Goal: Check status: Check status

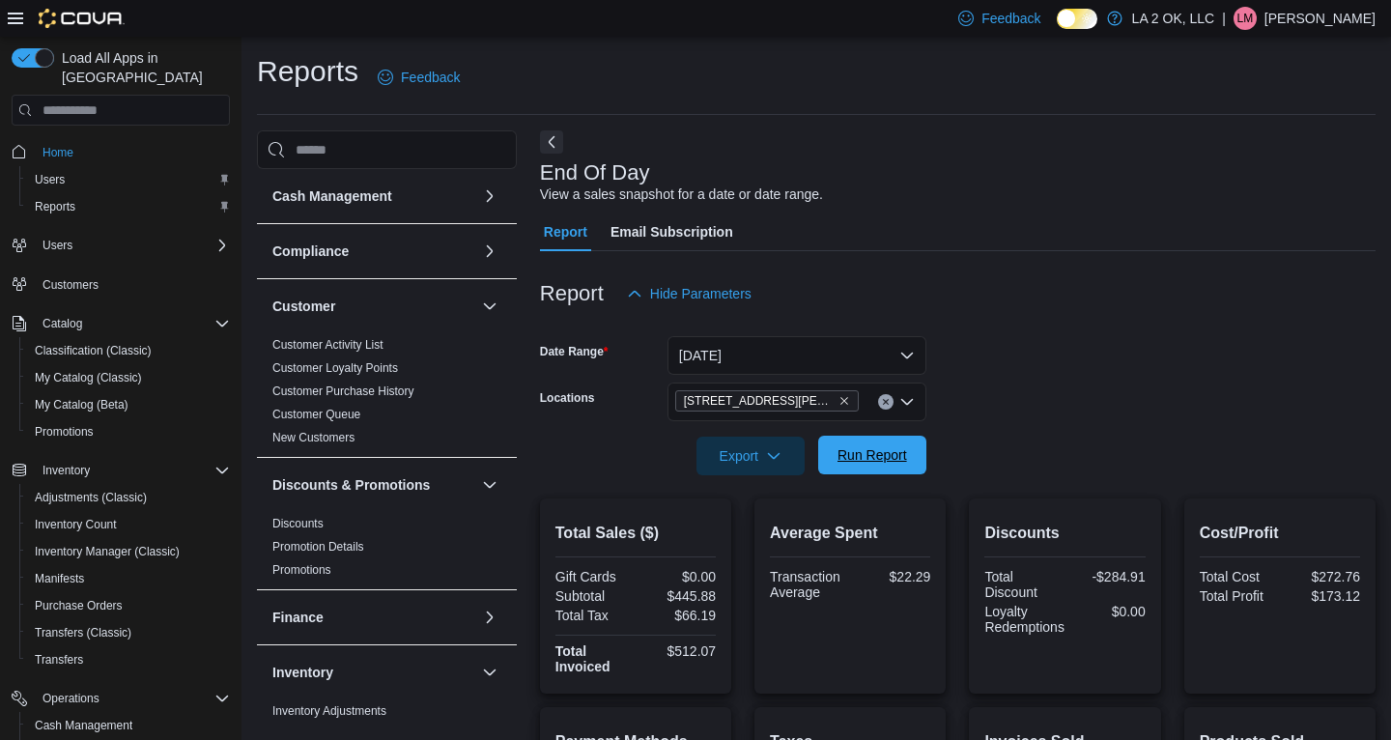
scroll to position [269, 0]
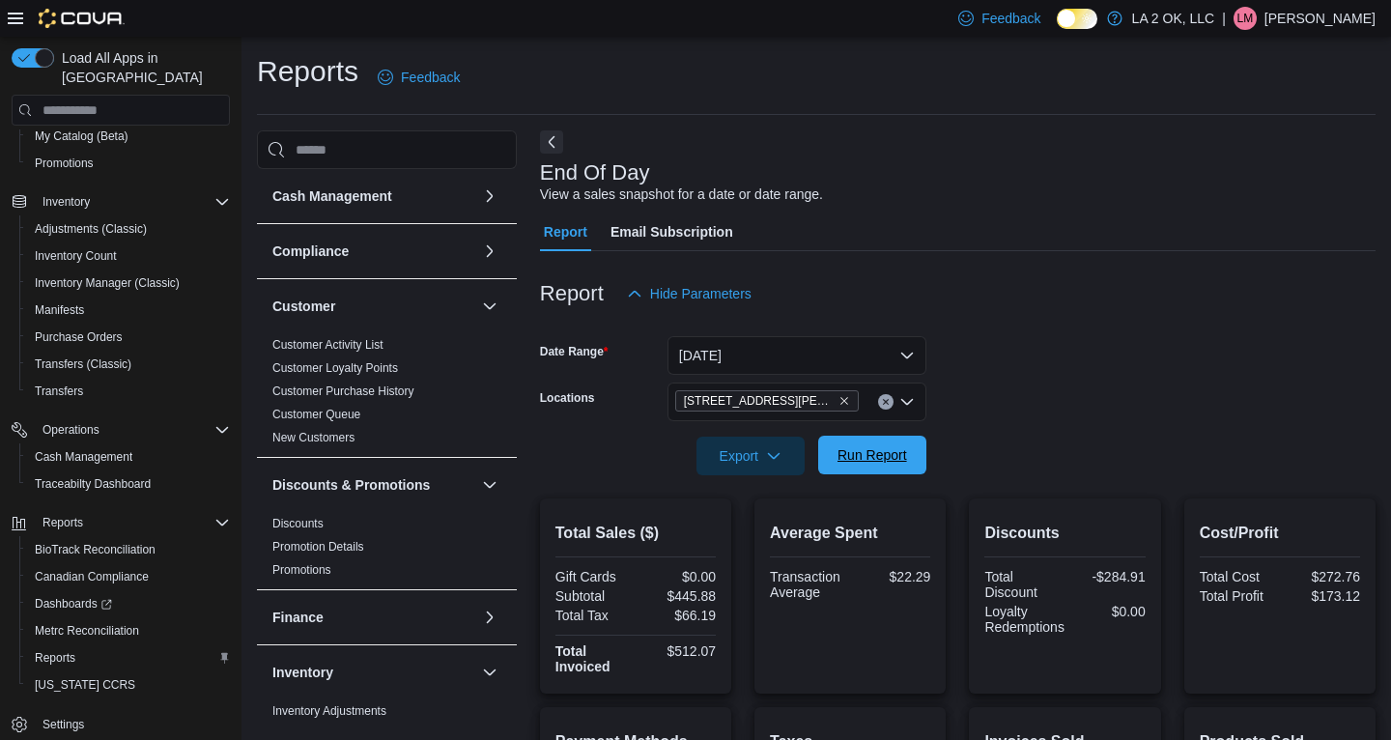
click at [858, 454] on span "Run Report" at bounding box center [873, 454] width 70 height 19
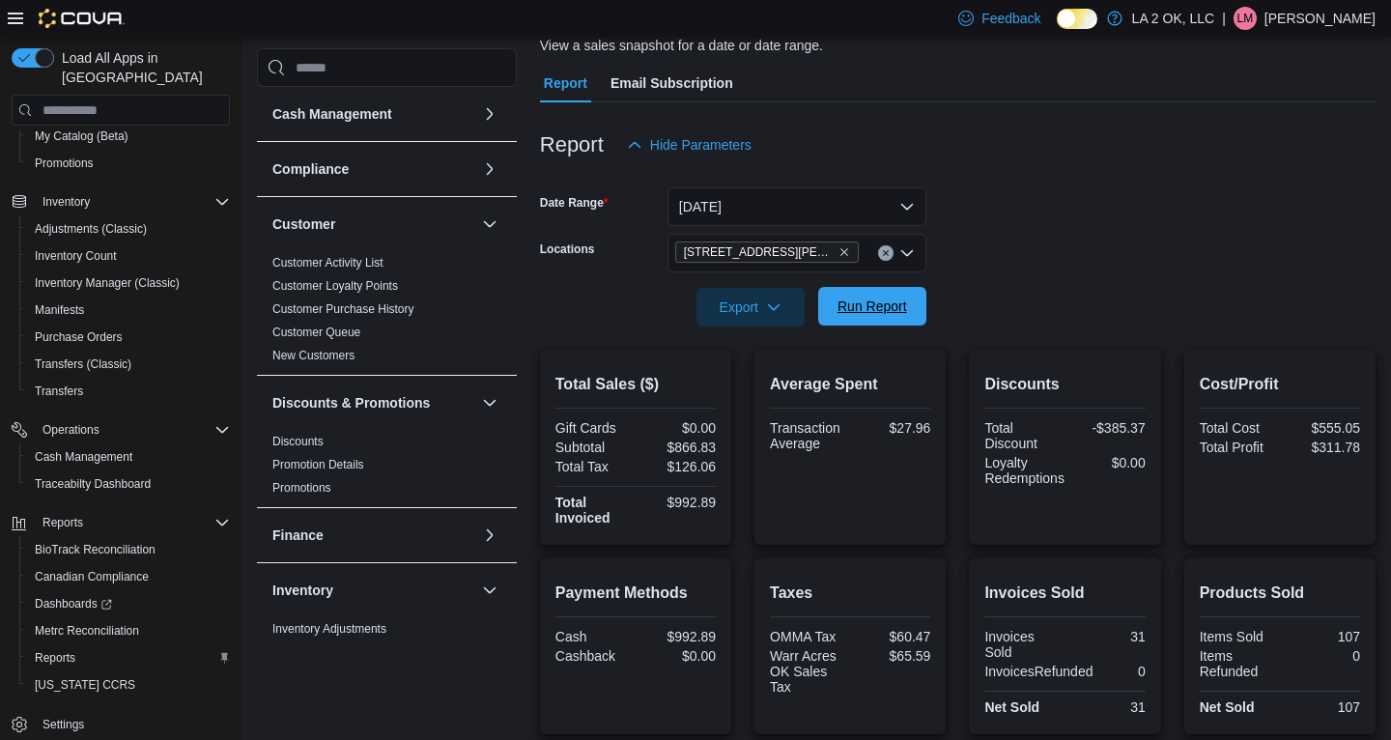
scroll to position [65, 0]
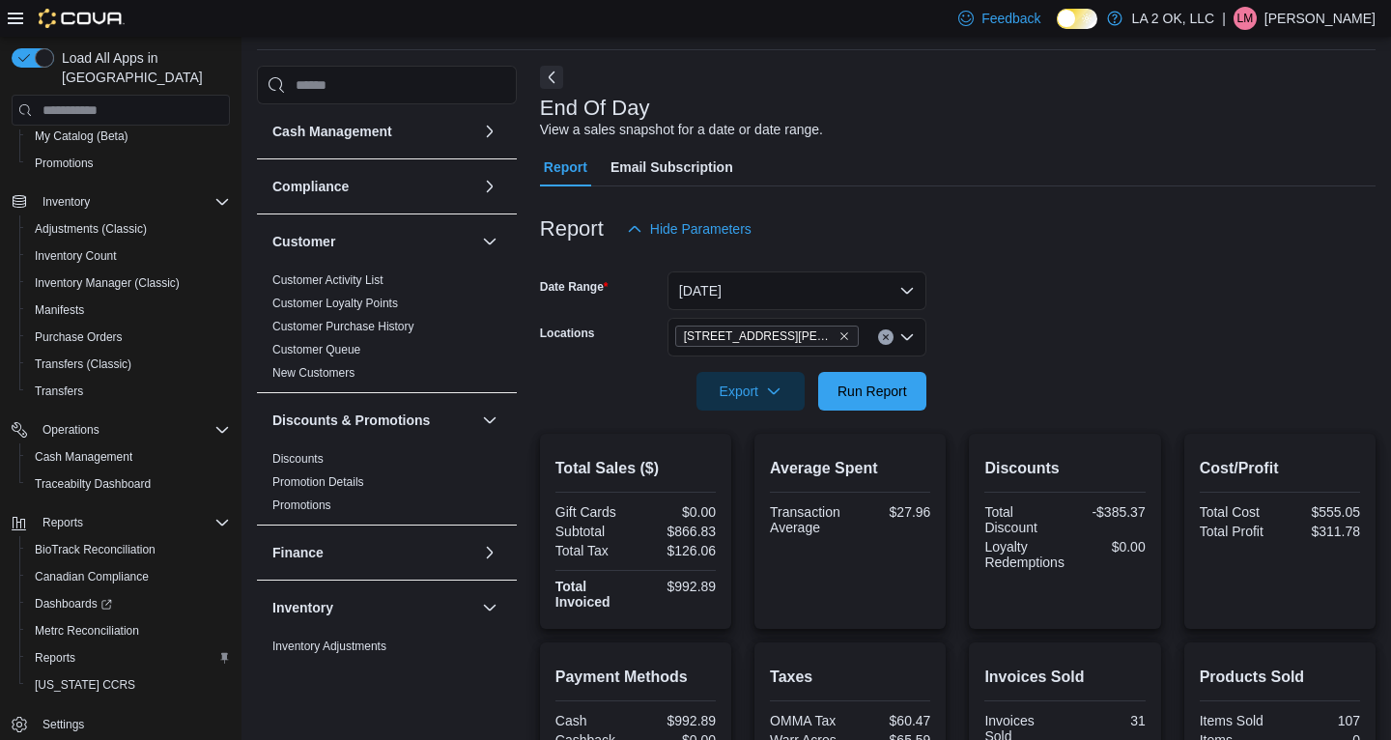
click at [887, 336] on icon "Clear input" at bounding box center [885, 337] width 5 height 5
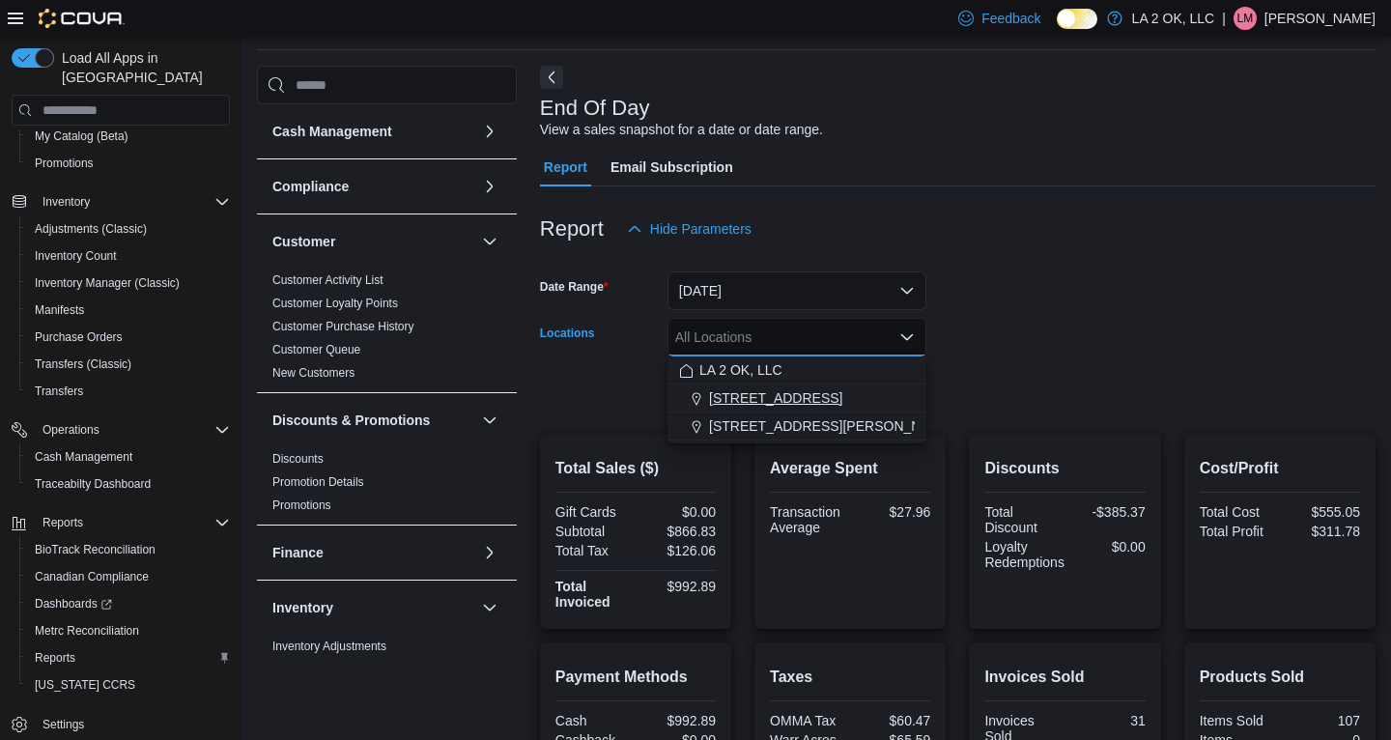
click at [788, 391] on div "[STREET_ADDRESS]" at bounding box center [797, 397] width 236 height 19
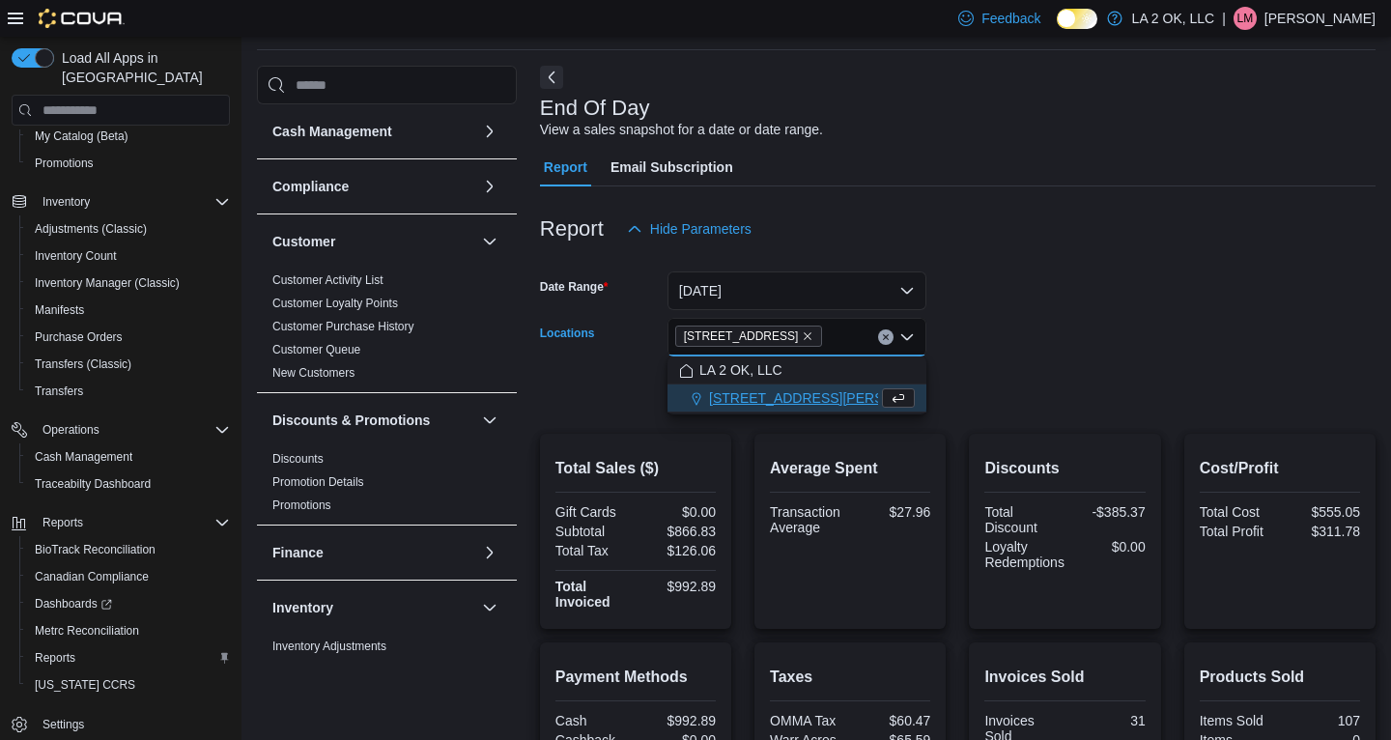
click at [1043, 348] on form "Date Range [DATE] Locations [STREET_ADDRESS][GEOGRAPHIC_DATA] box. Selected. [S…" at bounding box center [958, 329] width 836 height 162
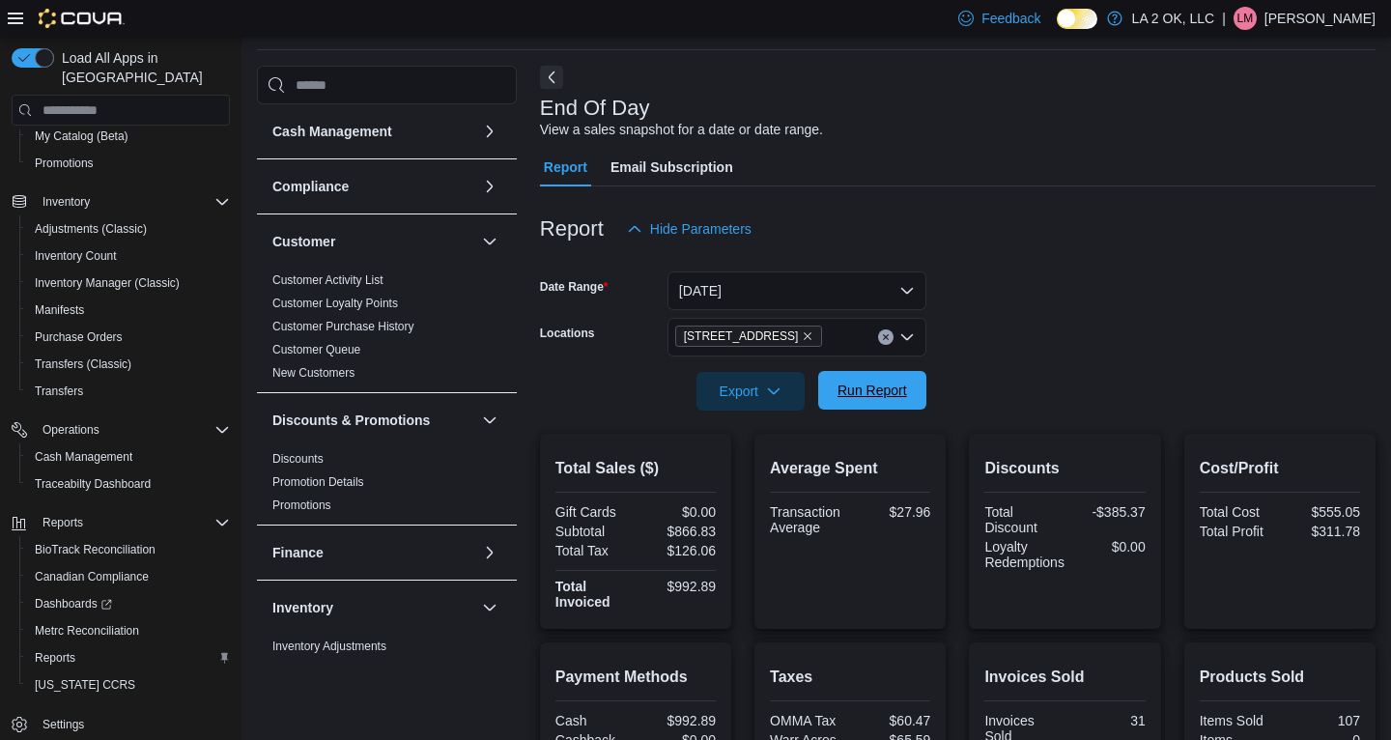
click at [856, 393] on span "Run Report" at bounding box center [873, 390] width 70 height 19
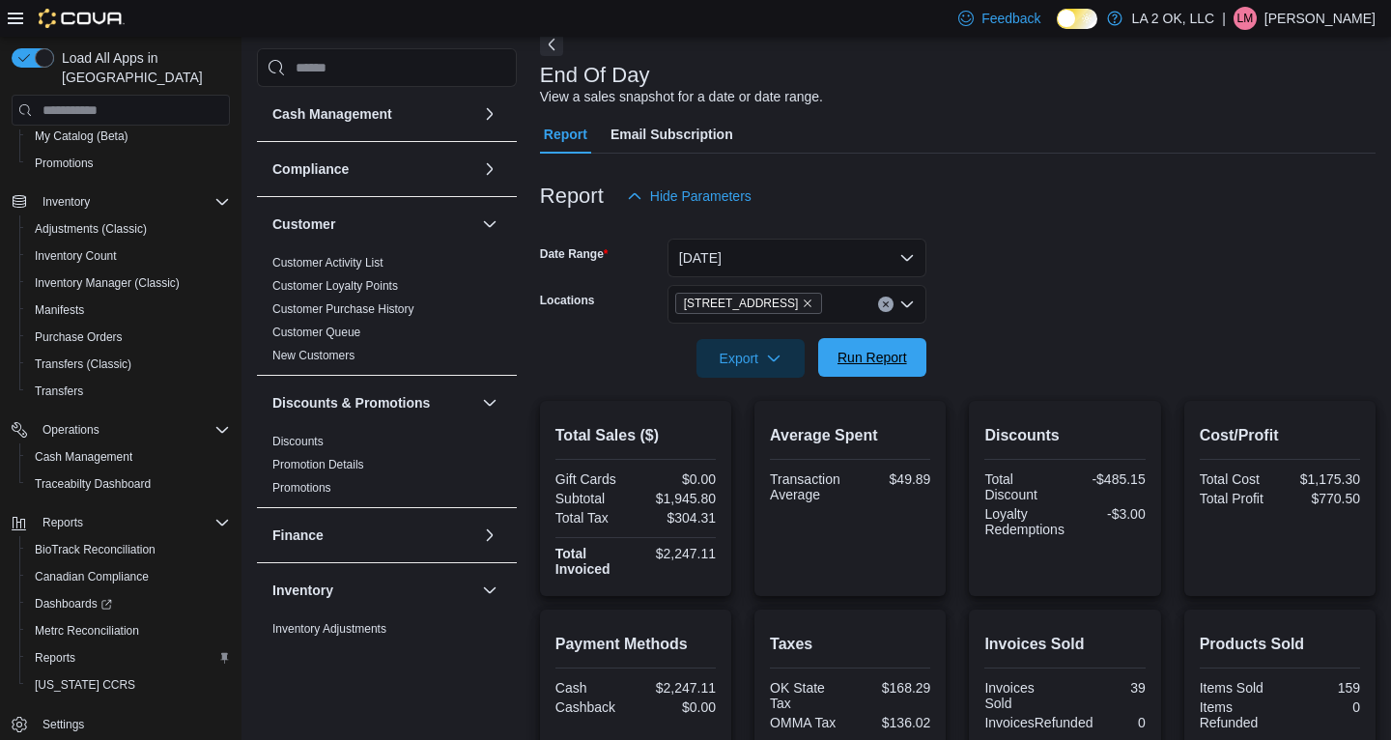
scroll to position [95, 0]
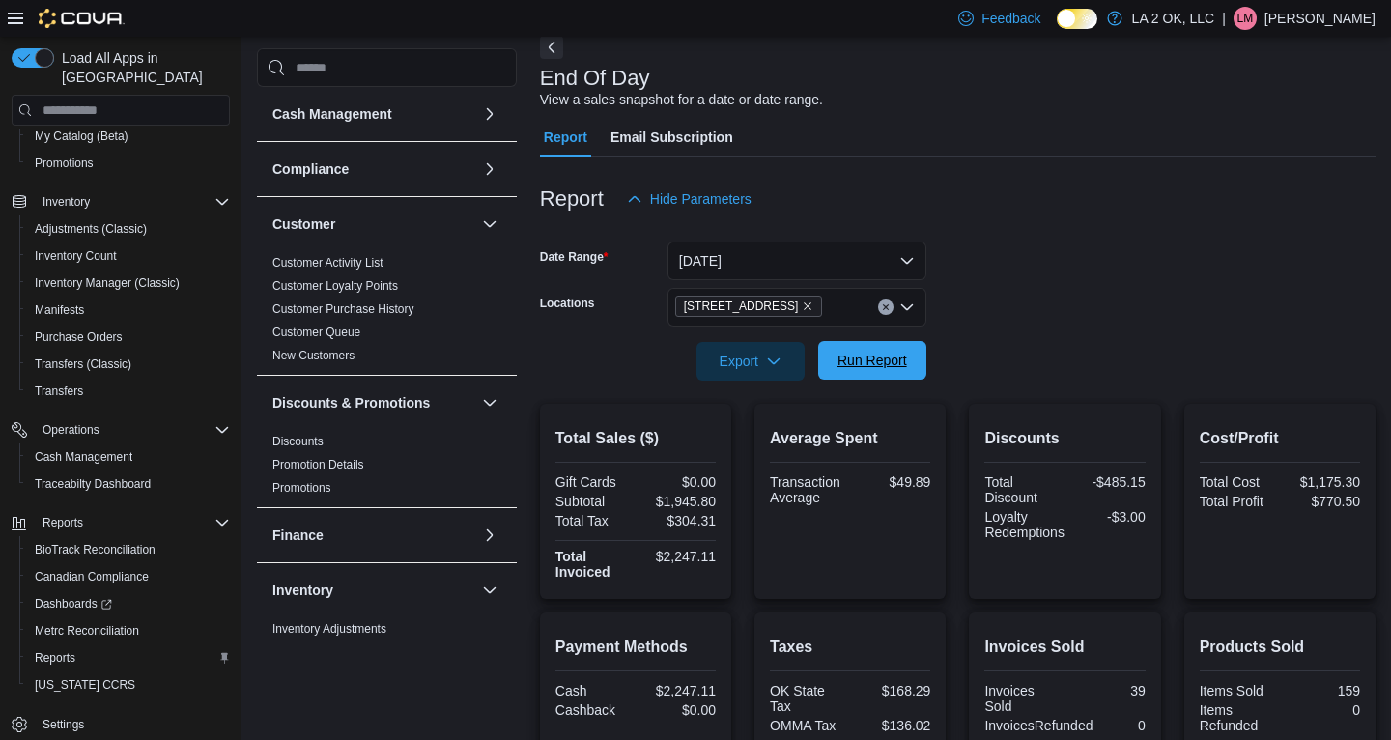
click at [838, 357] on span "Run Report" at bounding box center [873, 360] width 70 height 19
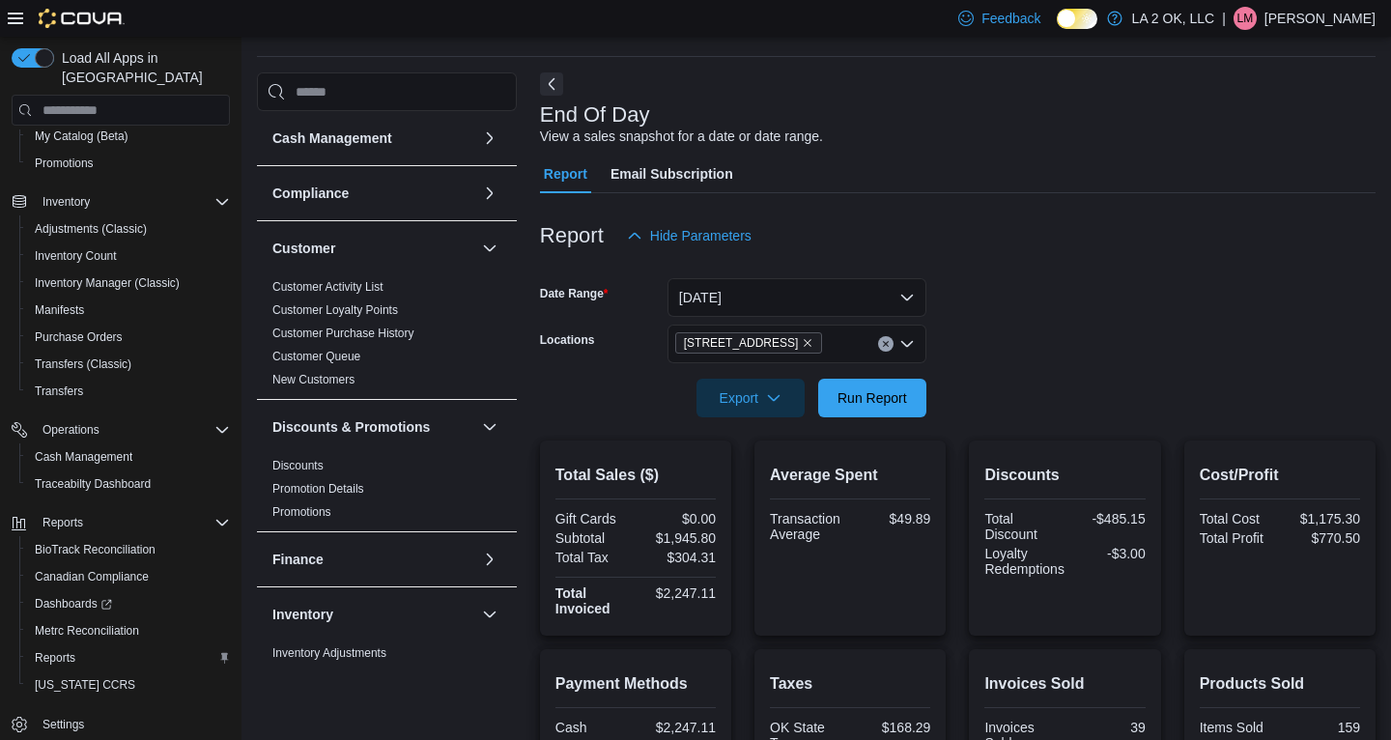
scroll to position [0, 0]
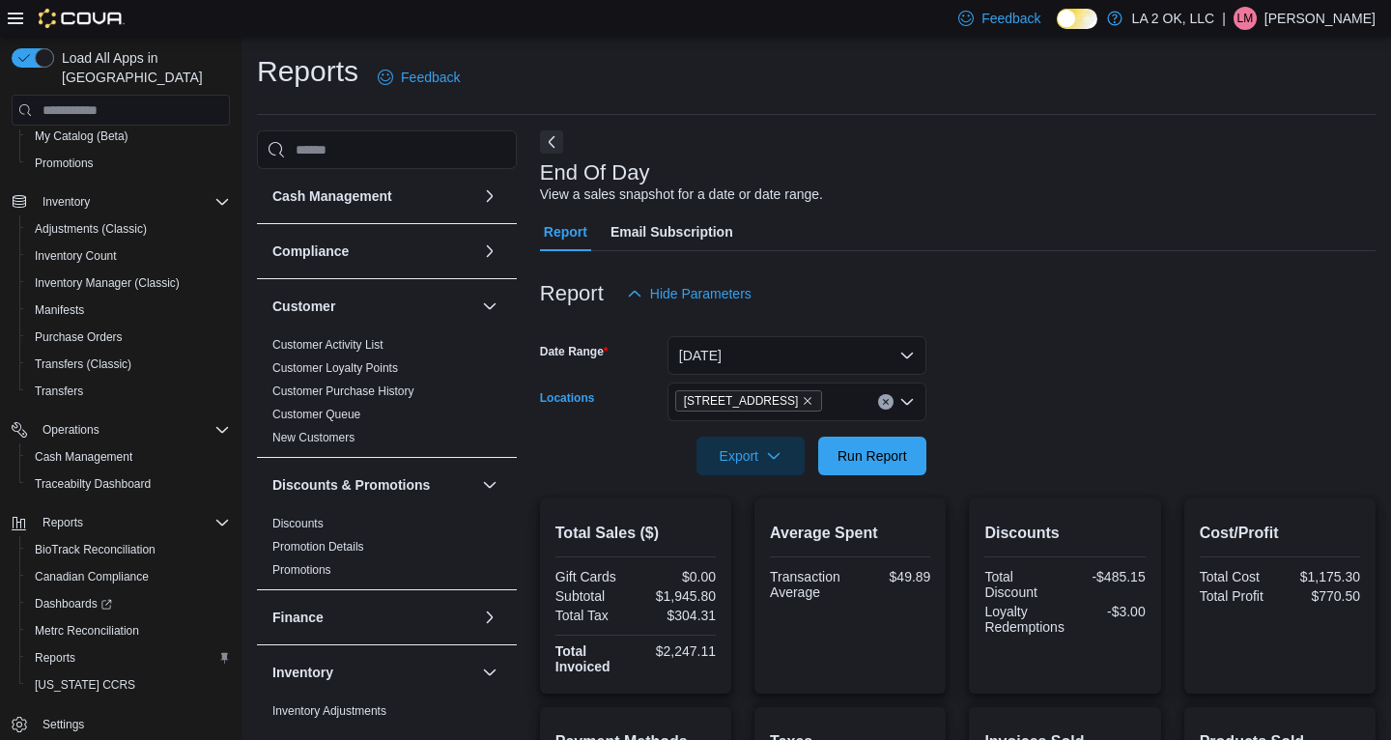
click at [887, 404] on icon "Clear input" at bounding box center [885, 402] width 5 height 5
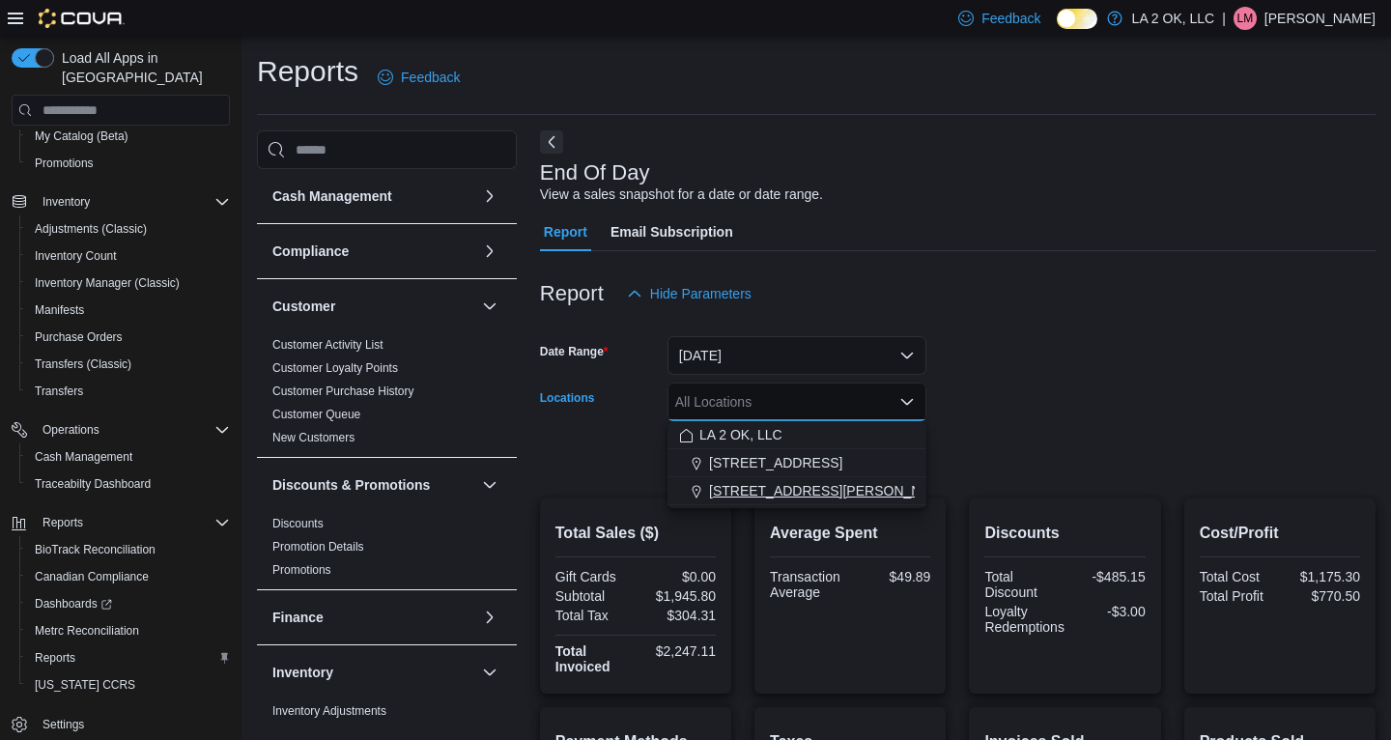
click at [821, 490] on span "[STREET_ADDRESS][PERSON_NAME]" at bounding box center [831, 490] width 245 height 19
click at [1035, 423] on div at bounding box center [958, 428] width 836 height 15
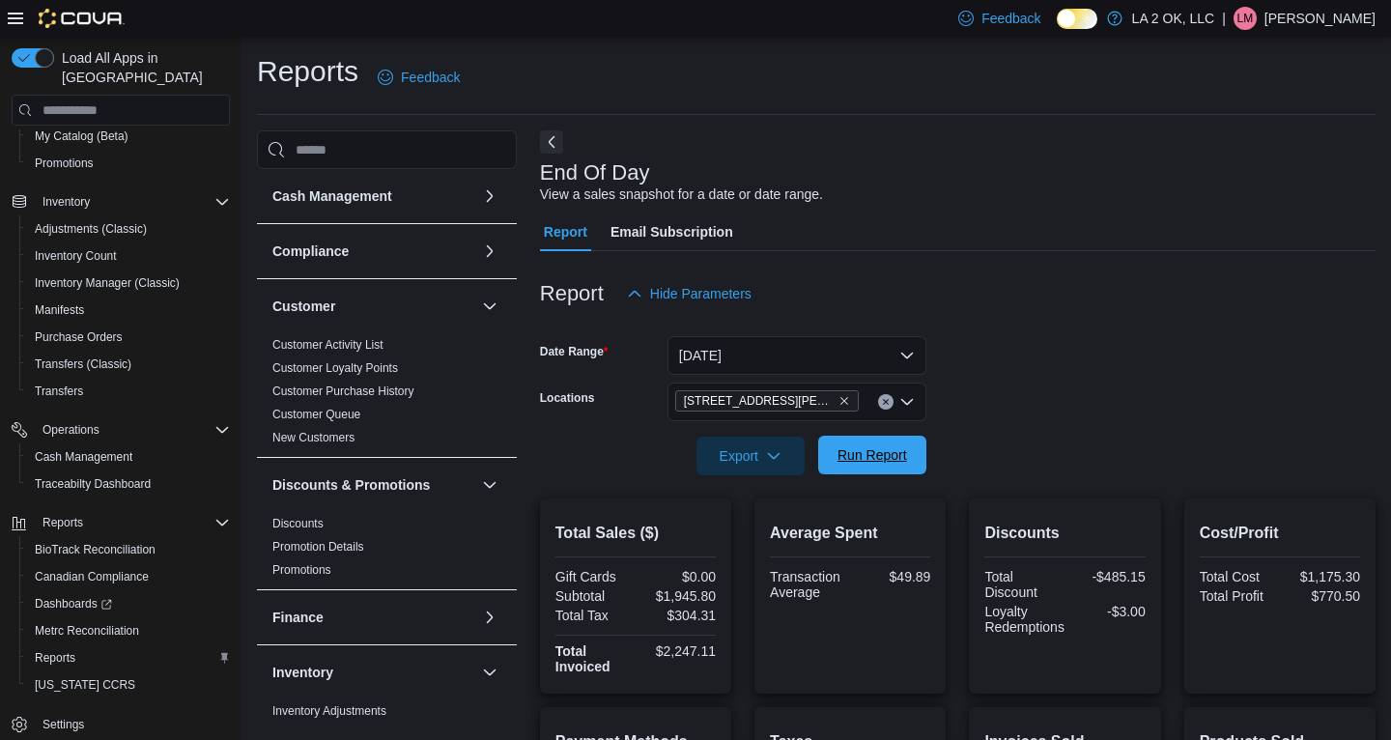
click at [871, 442] on span "Run Report" at bounding box center [872, 455] width 85 height 39
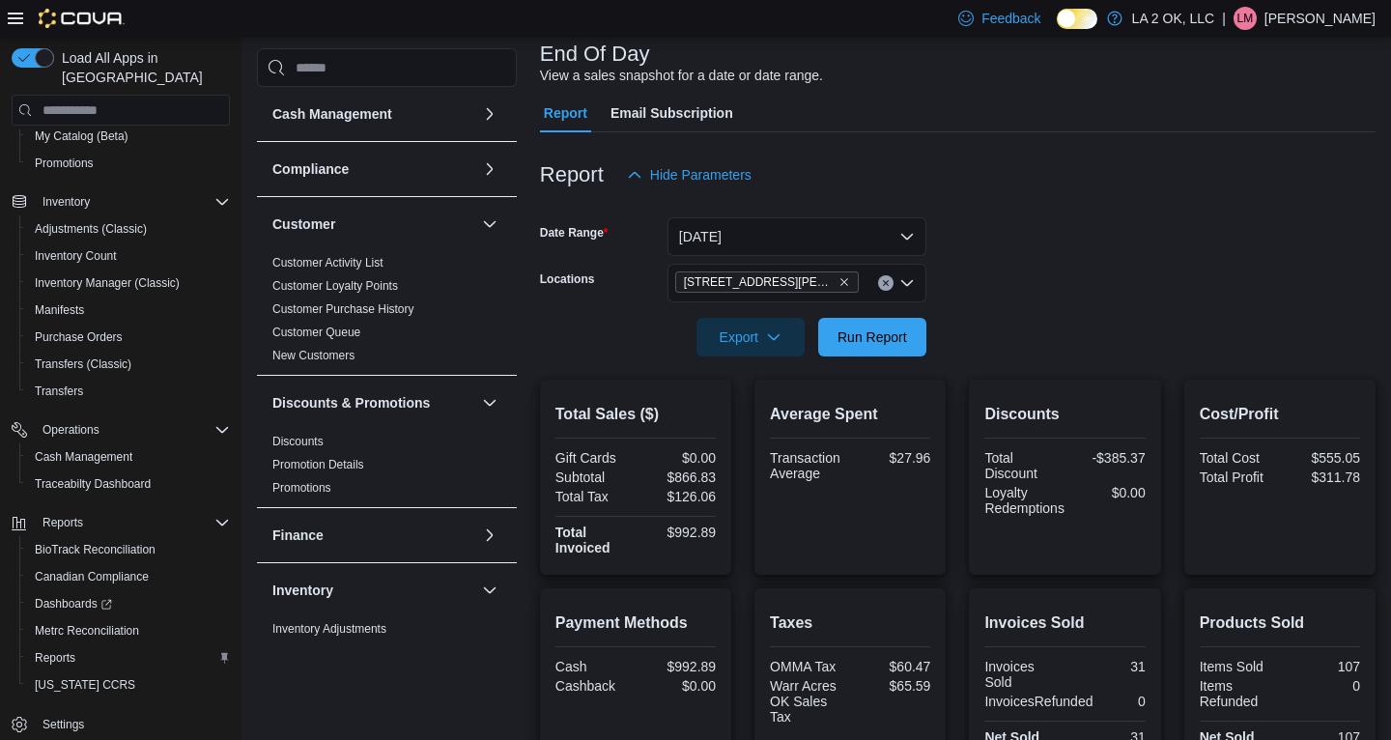
scroll to position [114, 0]
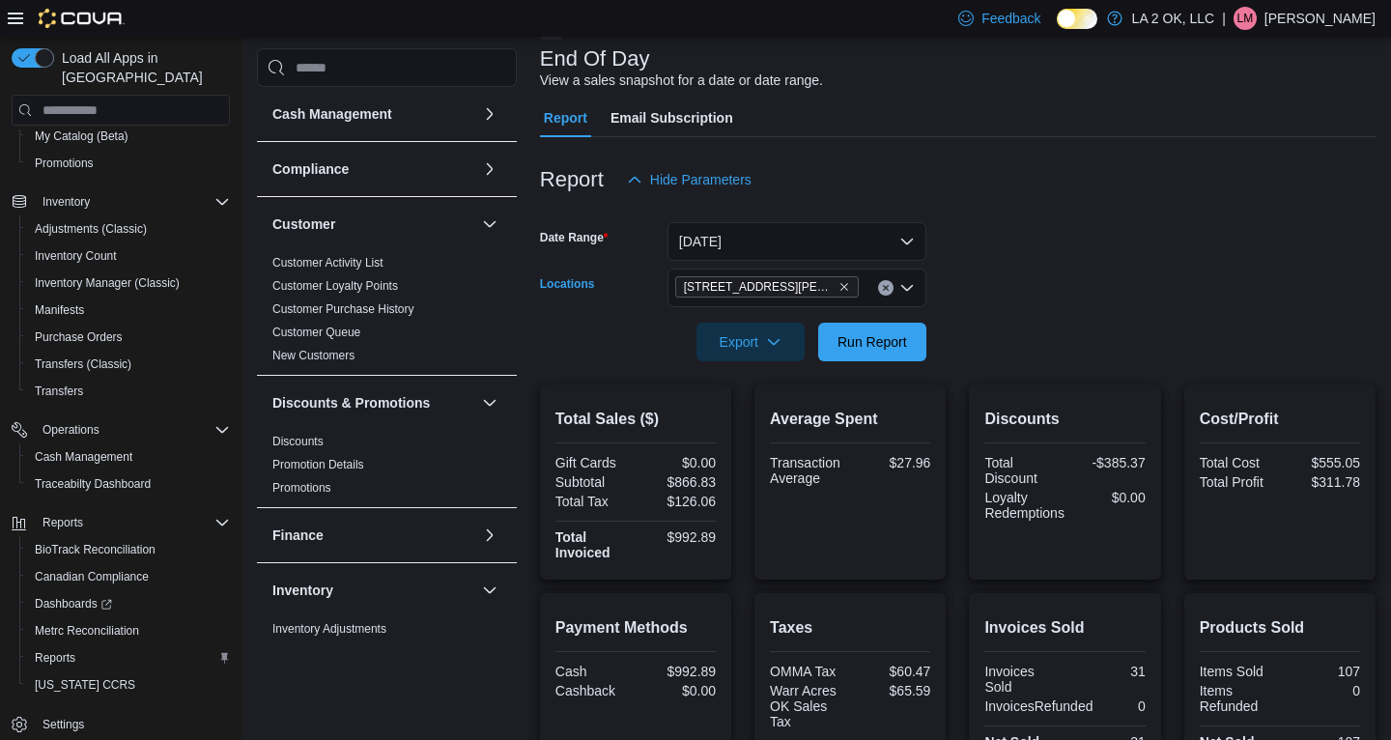
click at [890, 291] on button "Clear input" at bounding box center [885, 287] width 15 height 15
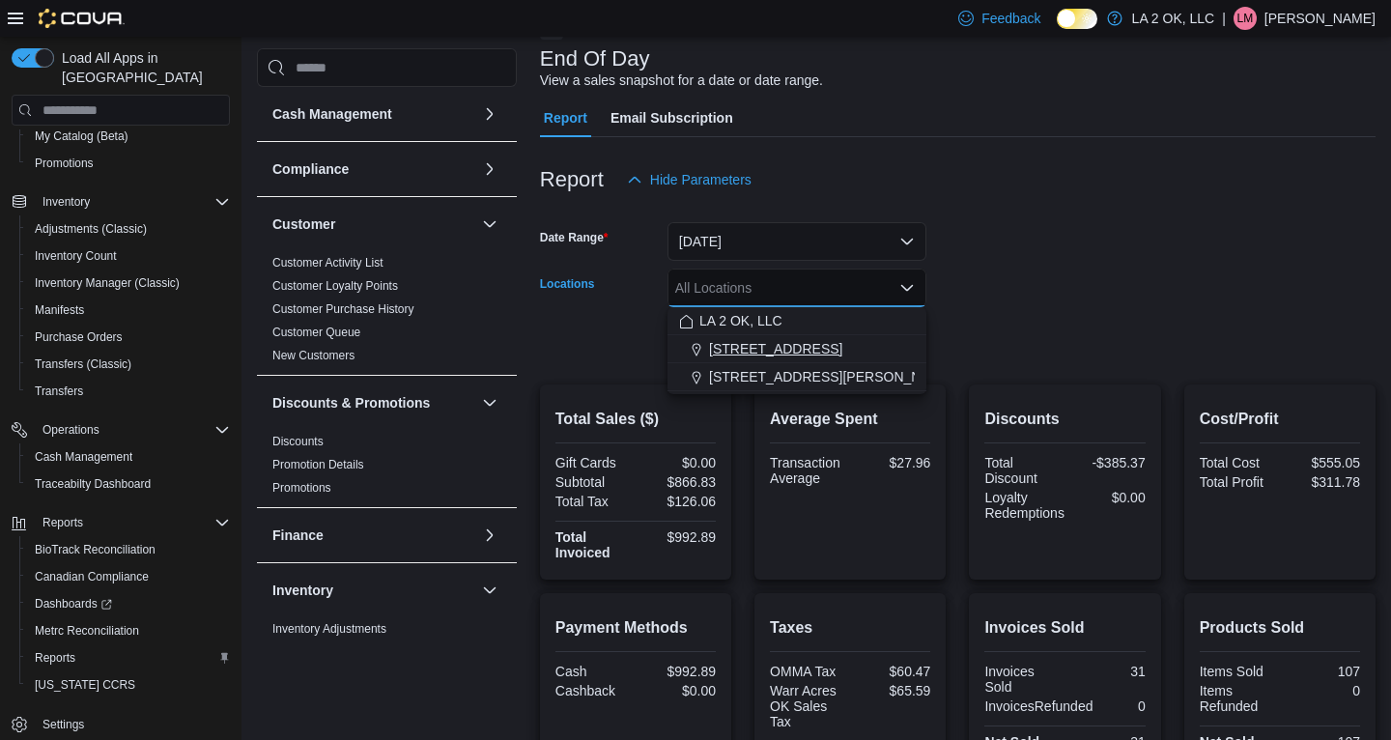
click at [744, 356] on span "[STREET_ADDRESS]" at bounding box center [775, 348] width 133 height 19
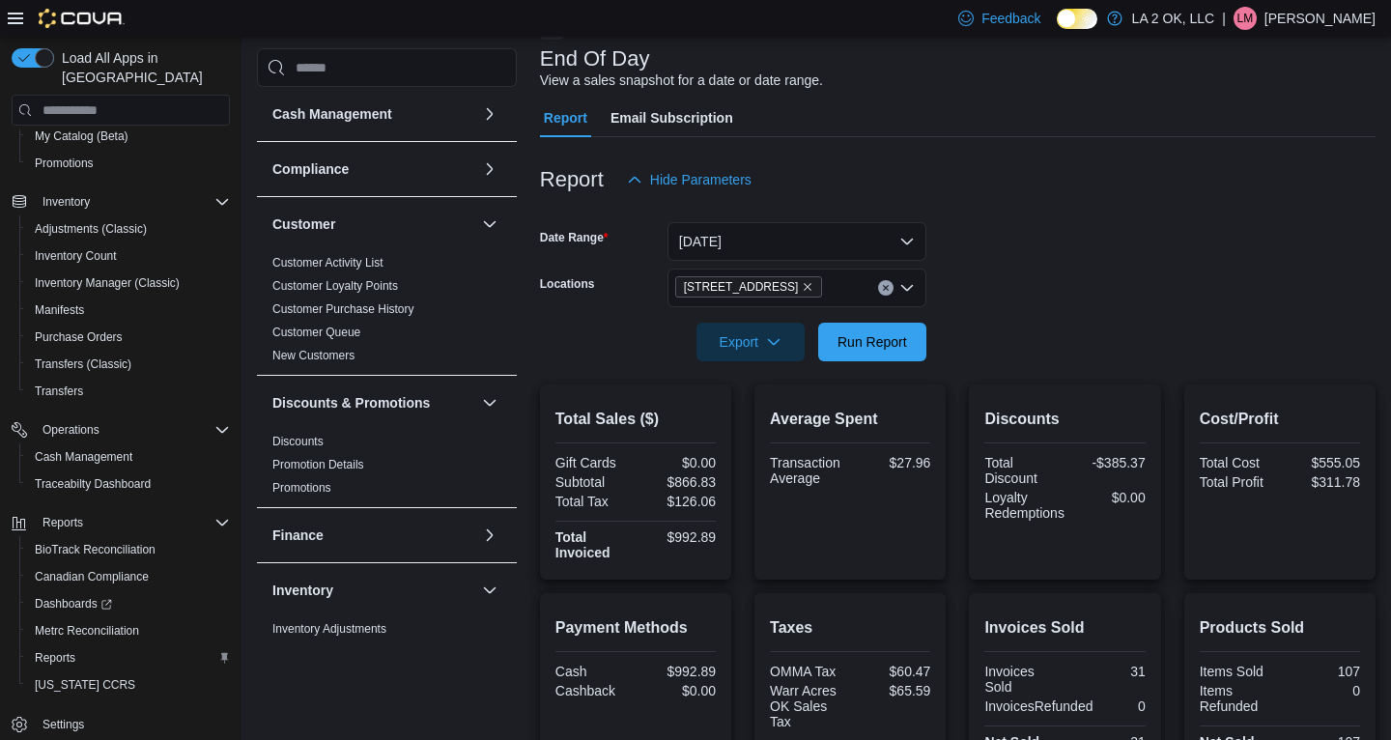
click at [1048, 279] on form "Date Range [DATE] Locations 1 SE 59th St Export Run Report" at bounding box center [958, 280] width 836 height 162
click at [878, 348] on span "Run Report" at bounding box center [873, 340] width 70 height 19
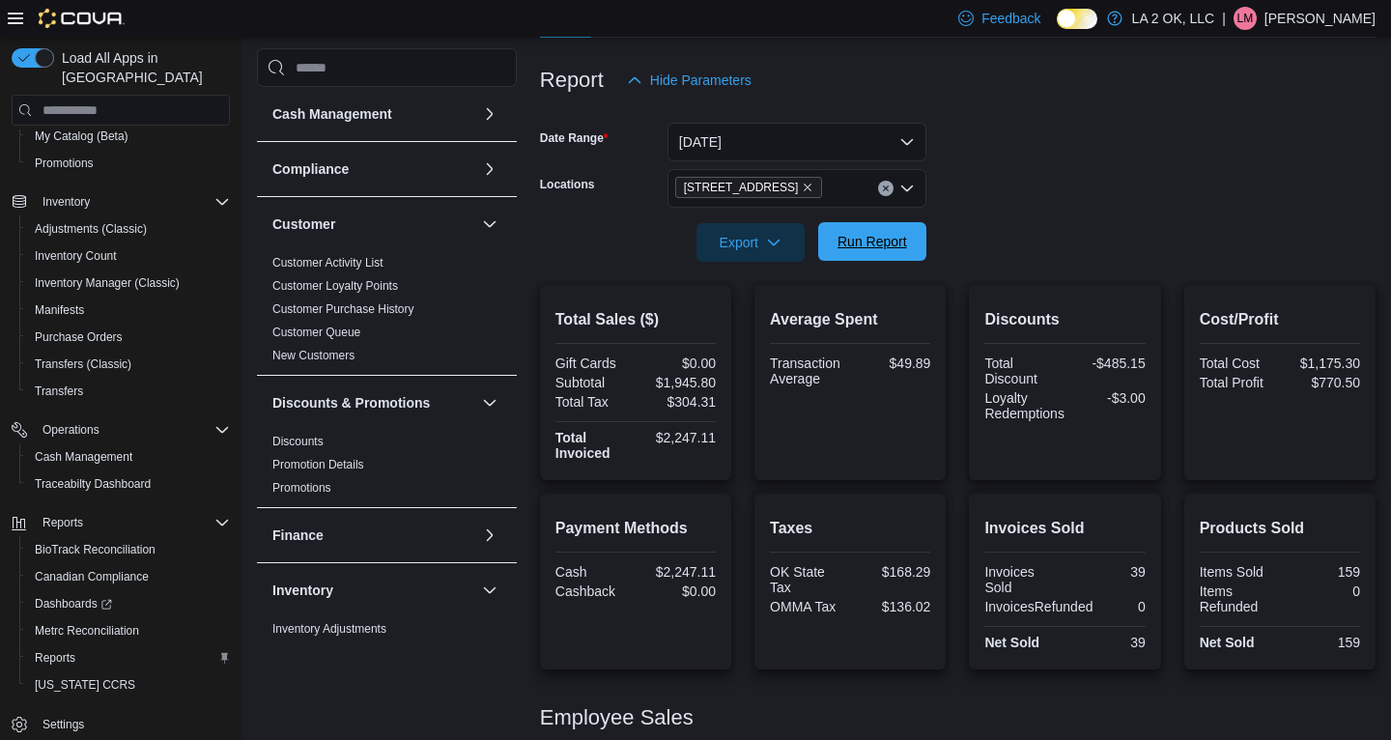
scroll to position [201, 0]
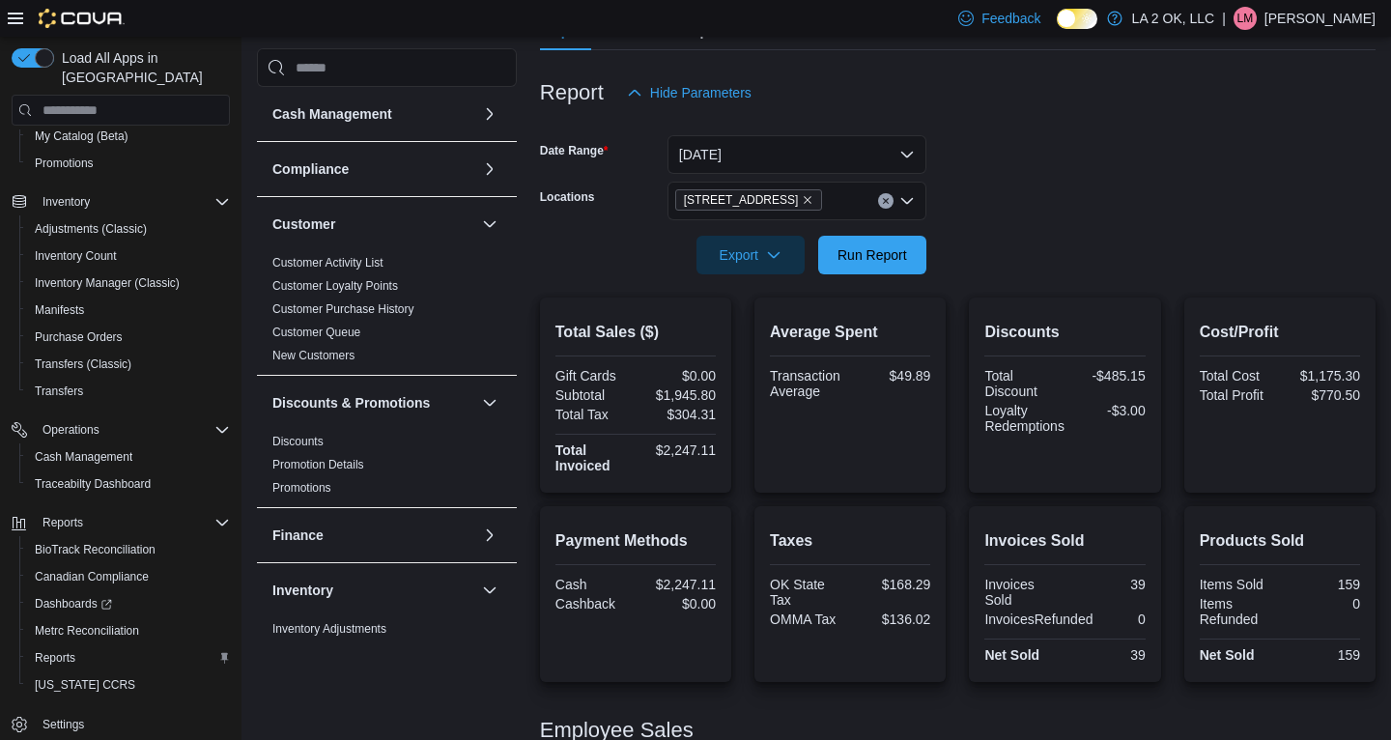
click at [884, 197] on icon "Clear input" at bounding box center [886, 201] width 8 height 8
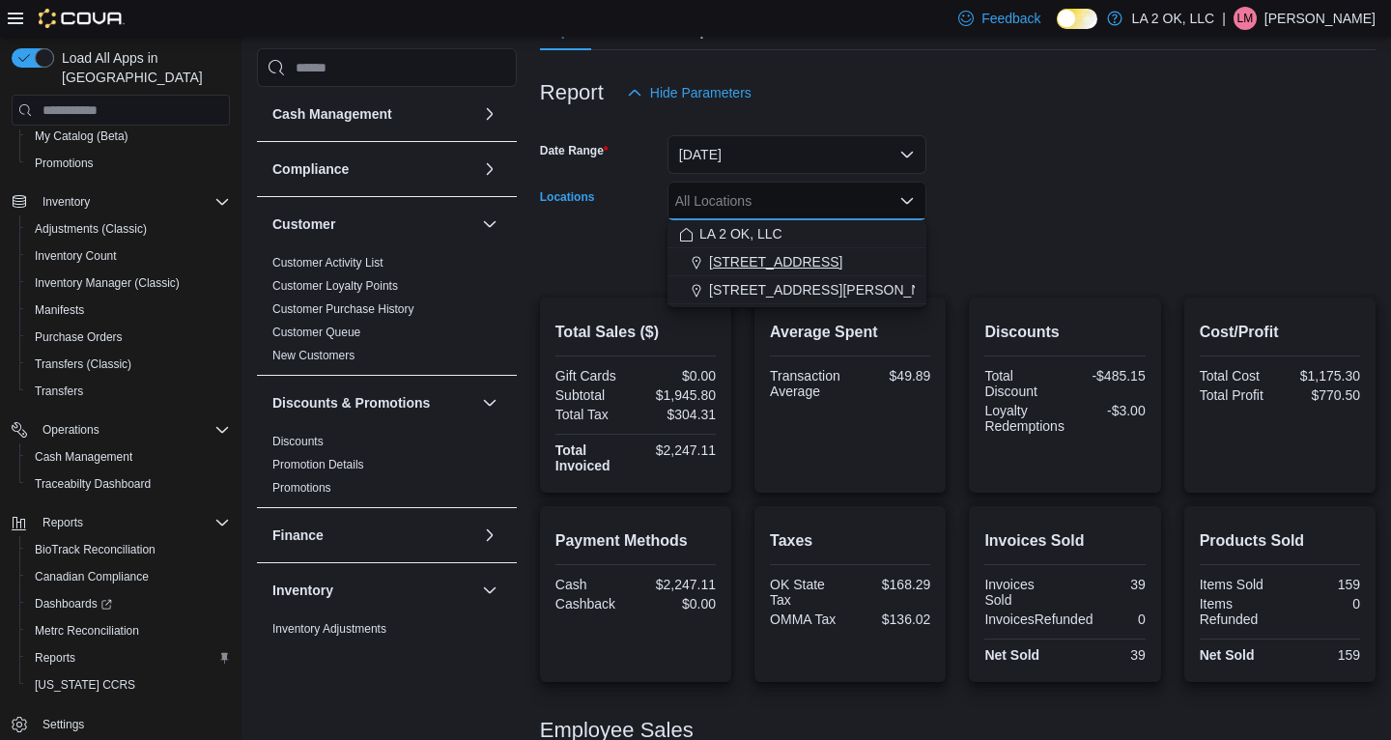
click at [765, 258] on span "[STREET_ADDRESS]" at bounding box center [775, 261] width 133 height 19
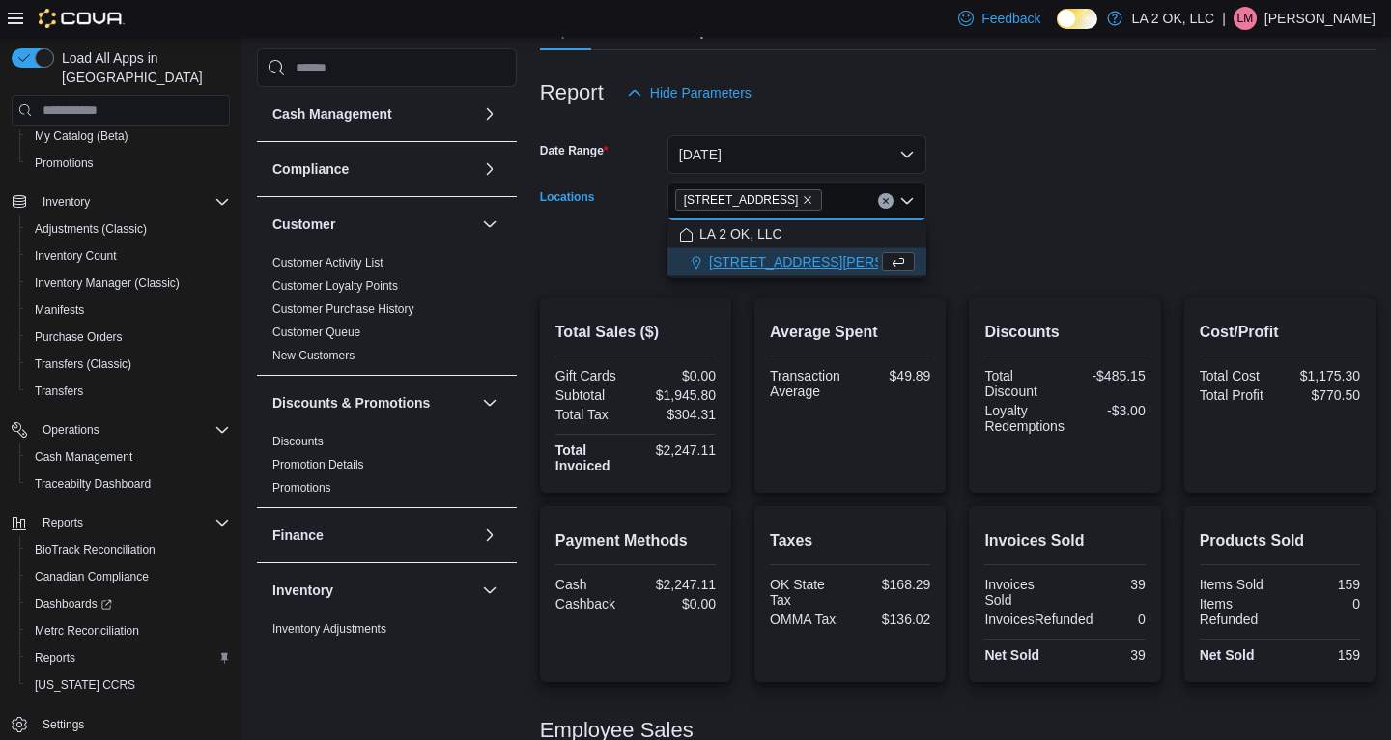
click at [1122, 191] on form "Date Range [DATE] Locations [STREET_ADDRESS][GEOGRAPHIC_DATA] box. Selected. [S…" at bounding box center [958, 193] width 836 height 162
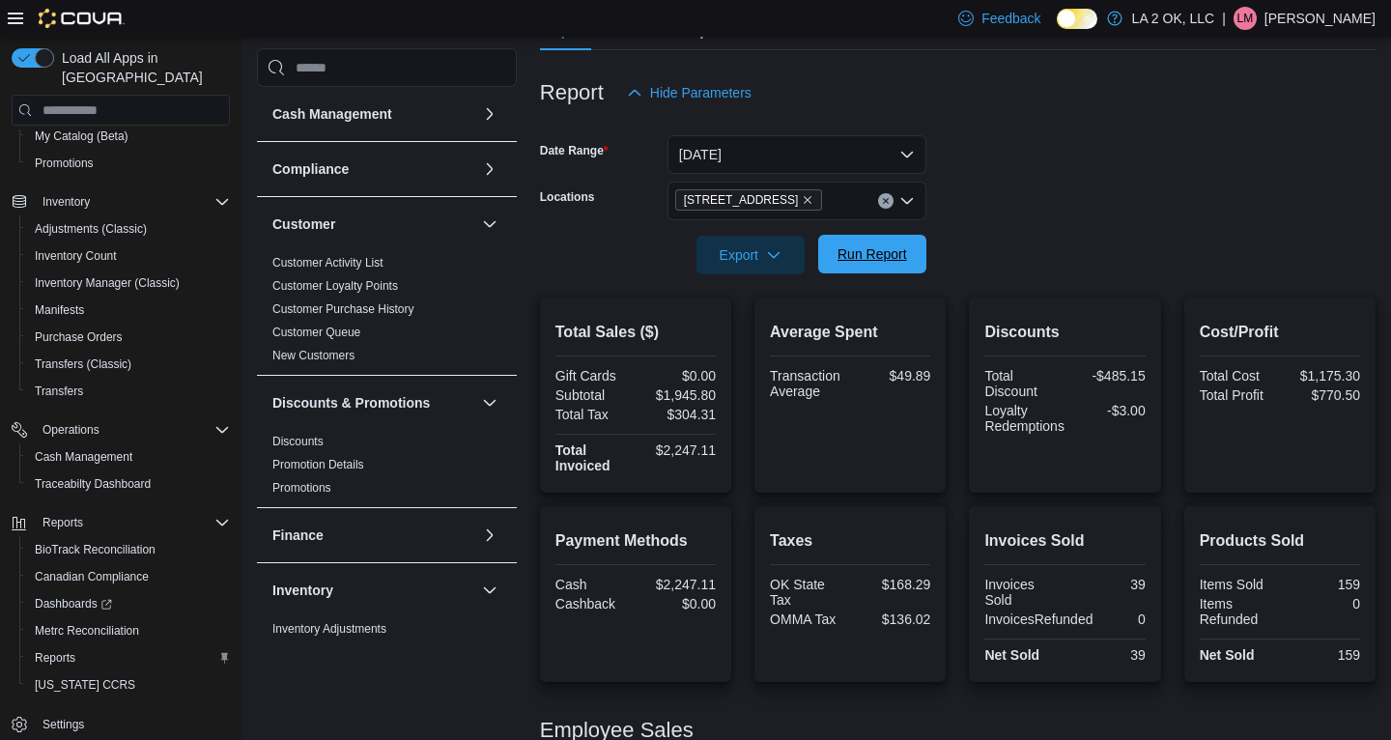
click at [843, 254] on span "Run Report" at bounding box center [873, 253] width 70 height 19
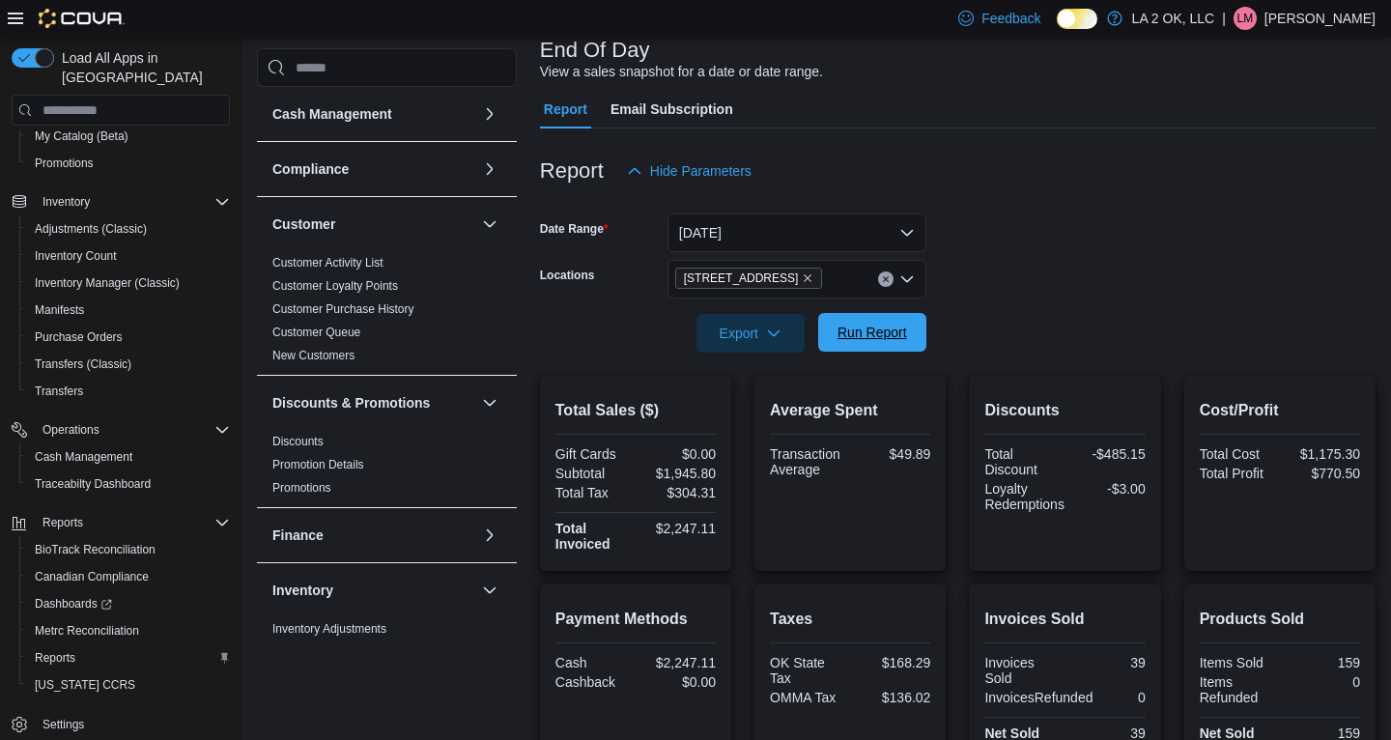
scroll to position [104, 0]
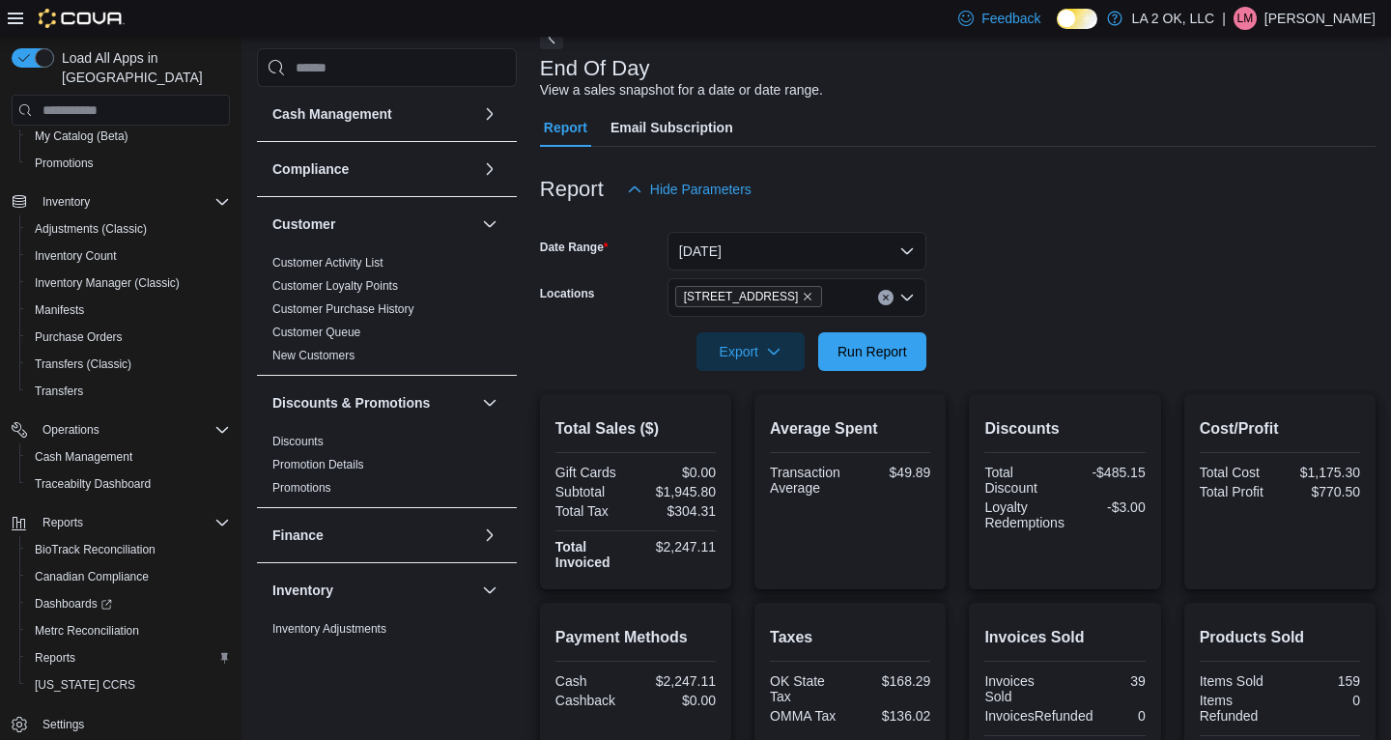
click at [885, 296] on icon "Clear input" at bounding box center [885, 298] width 5 height 5
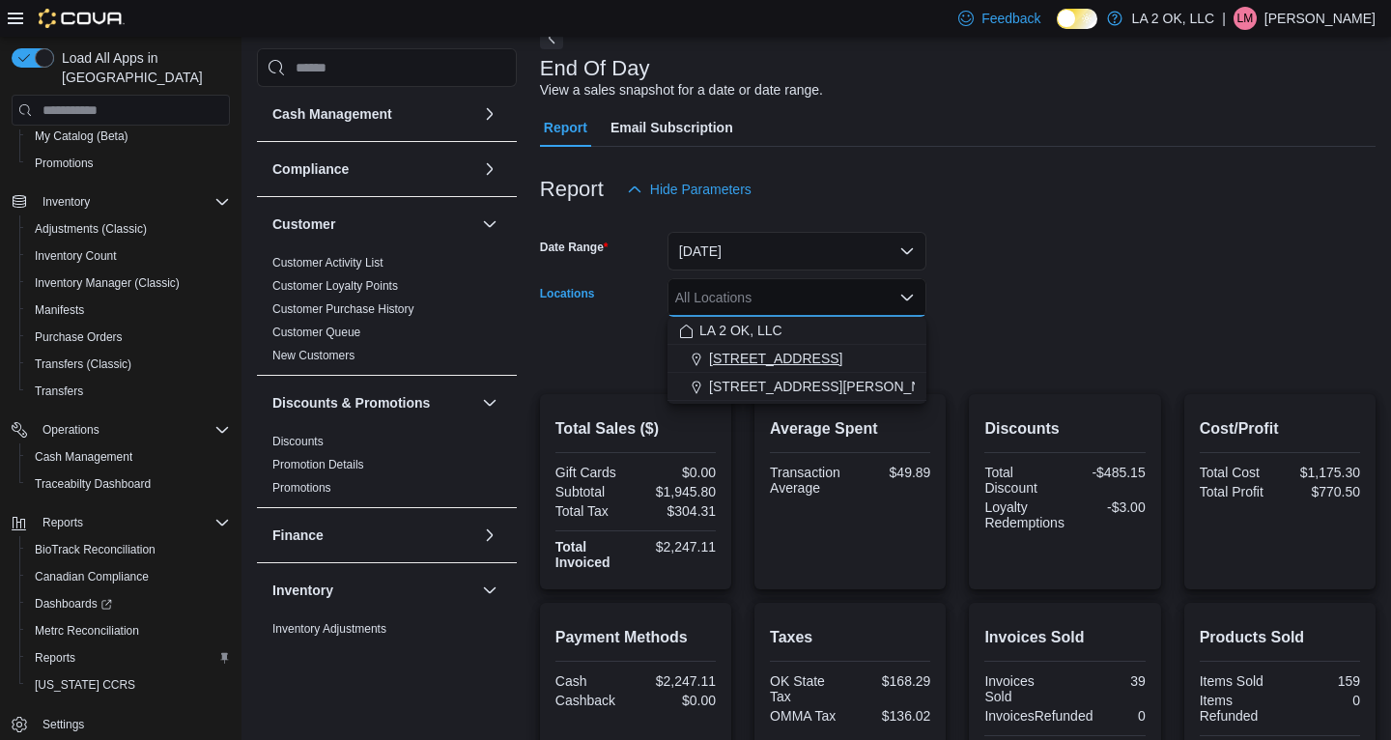
click at [783, 360] on span "[STREET_ADDRESS]" at bounding box center [775, 358] width 133 height 19
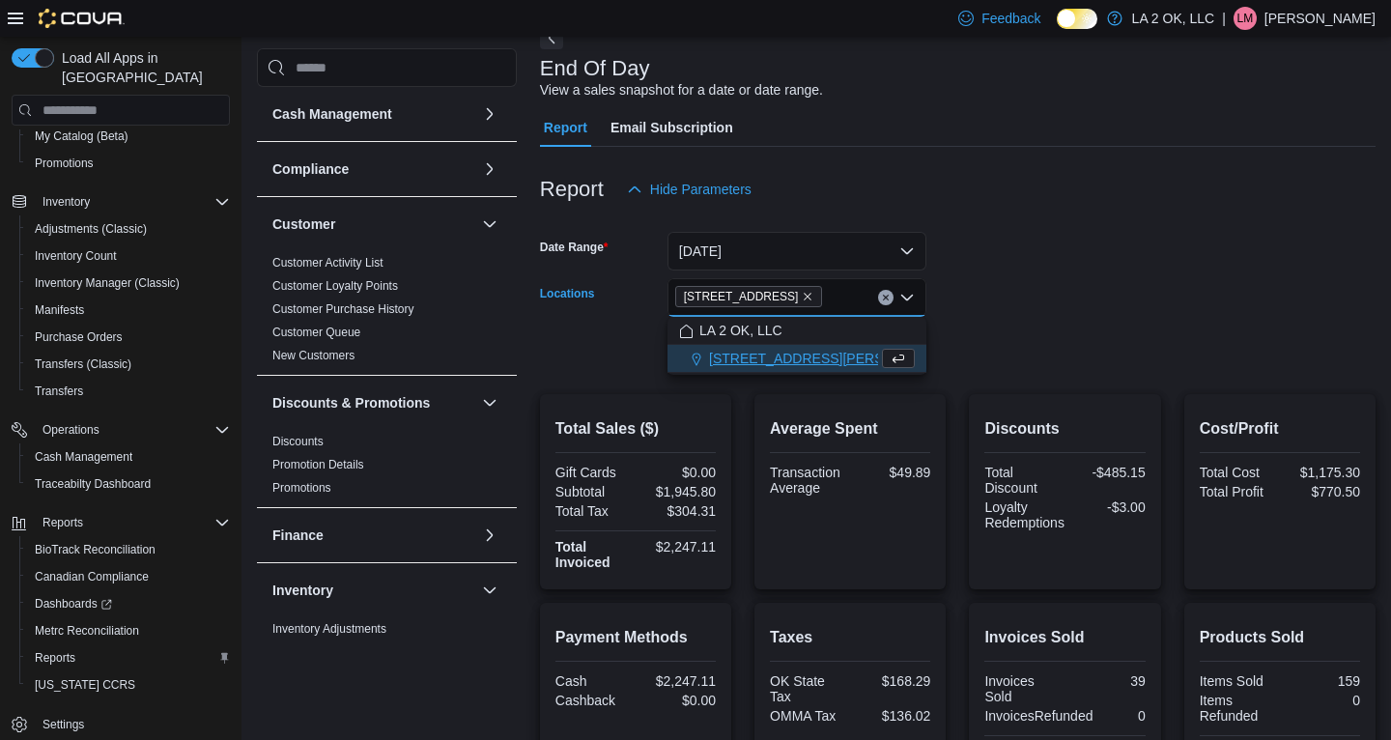
click at [1012, 301] on form "Date Range [DATE] Locations [STREET_ADDRESS][GEOGRAPHIC_DATA] box. Selected. [S…" at bounding box center [958, 290] width 836 height 162
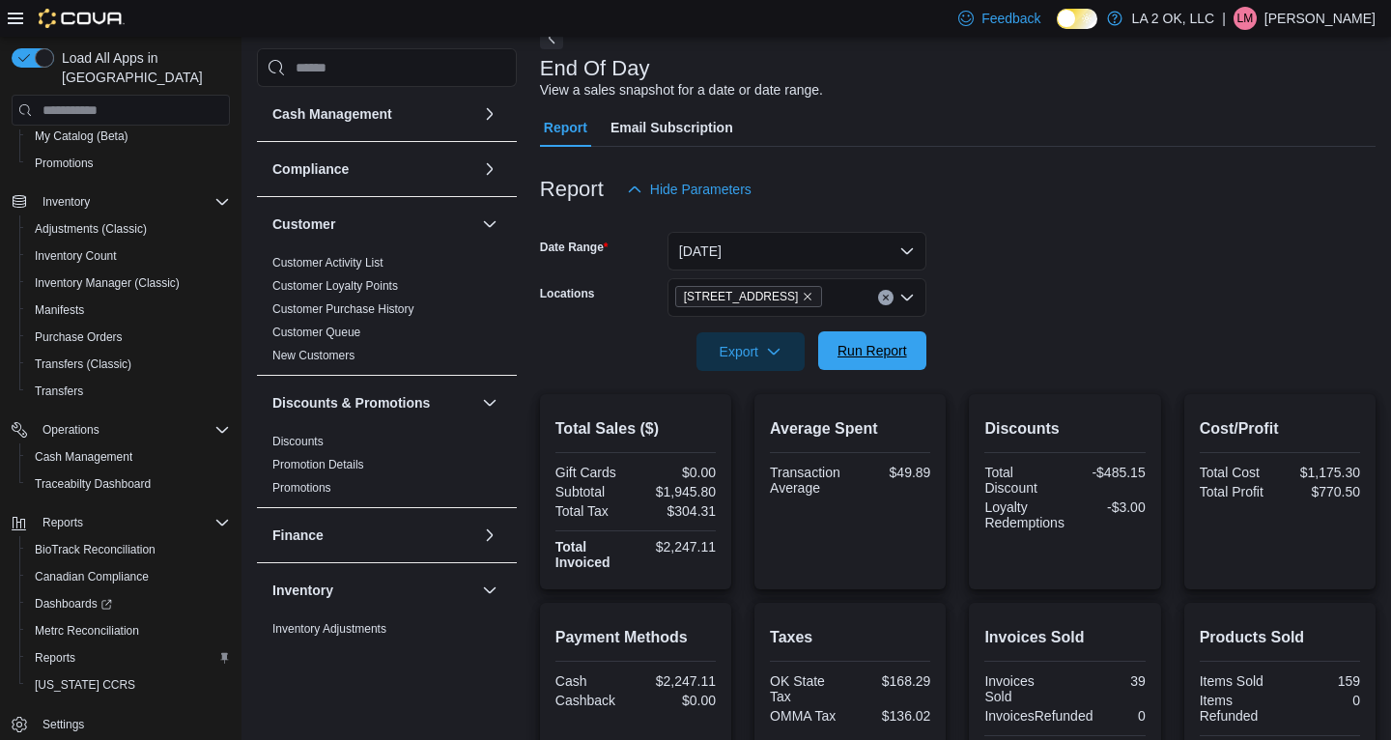
click at [876, 352] on span "Run Report" at bounding box center [873, 350] width 70 height 19
click at [853, 365] on span "Run Report" at bounding box center [872, 350] width 85 height 39
click at [897, 342] on span "Run Report" at bounding box center [872, 350] width 85 height 39
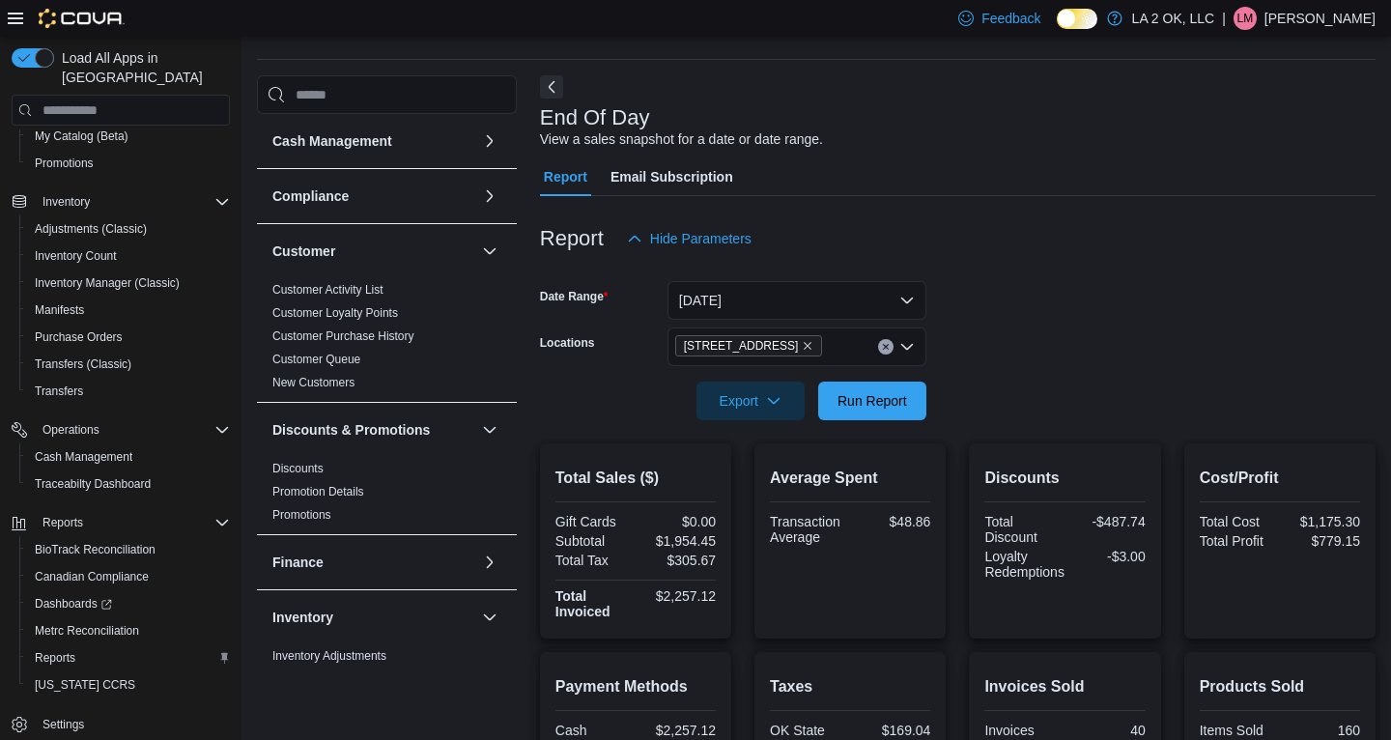
scroll to position [46, 0]
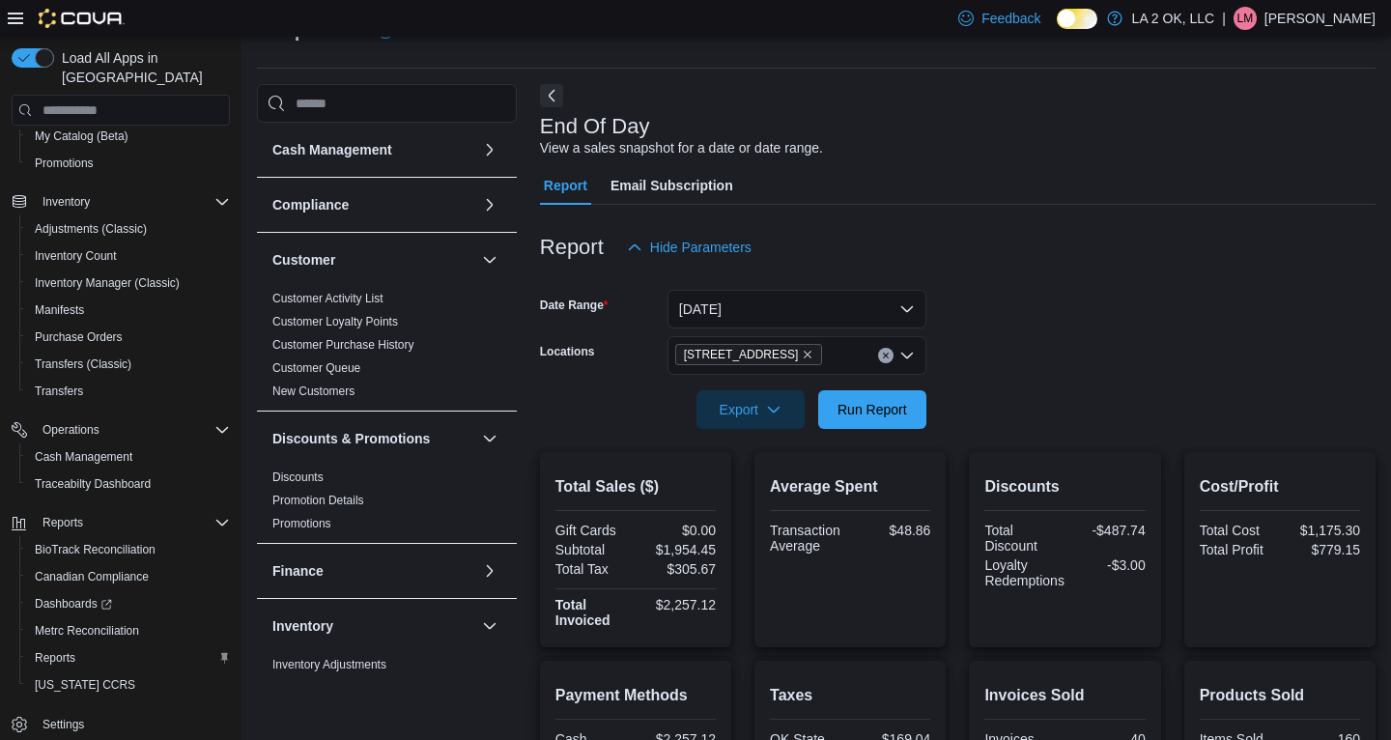
click at [883, 357] on icon "Clear input" at bounding box center [885, 356] width 5 height 5
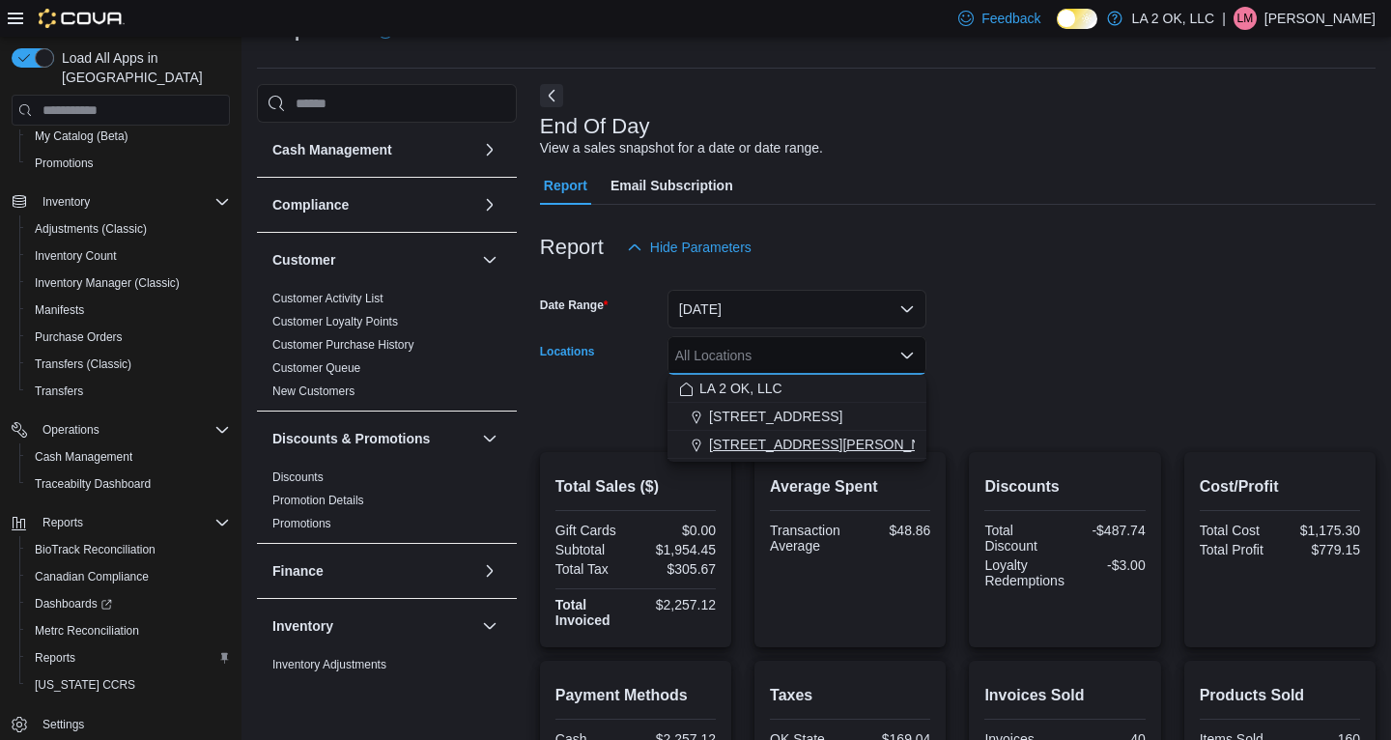
click at [804, 441] on span "[STREET_ADDRESS][PERSON_NAME]" at bounding box center [831, 444] width 245 height 19
click at [960, 397] on form "Date Range [DATE] Locations [STREET_ADDRESS][PERSON_NAME] Selected. [STREET_ADD…" at bounding box center [958, 348] width 836 height 162
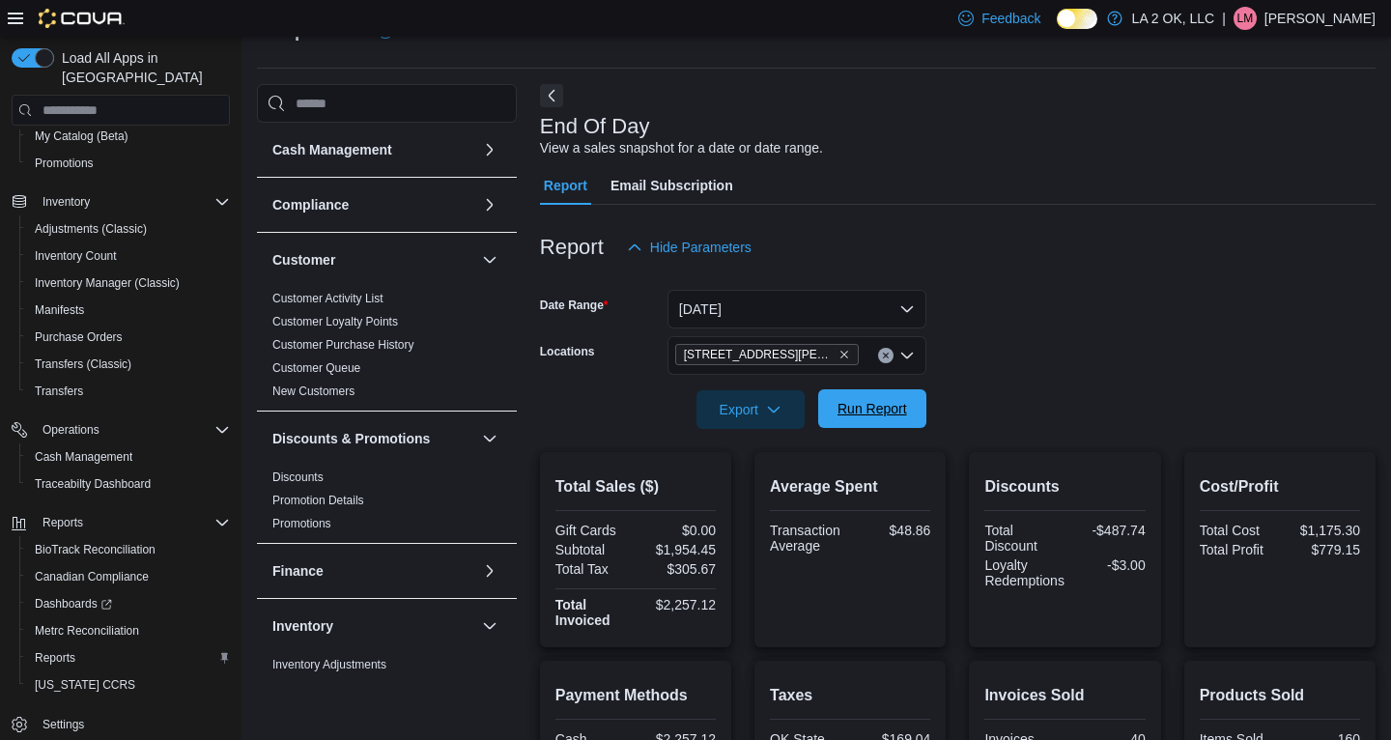
click at [855, 401] on span "Run Report" at bounding box center [873, 408] width 70 height 19
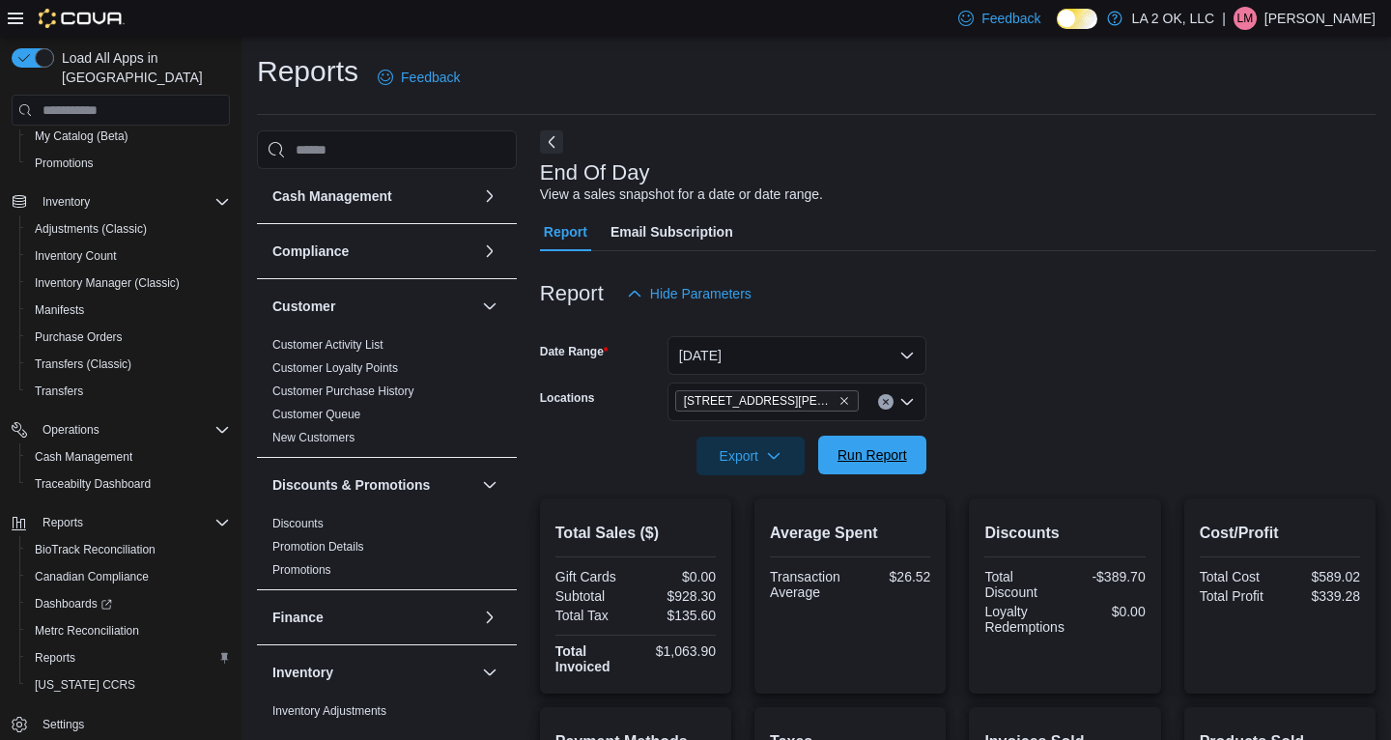
click at [890, 463] on span "Run Report" at bounding box center [873, 454] width 70 height 19
click at [885, 403] on icon "Clear input" at bounding box center [885, 402] width 5 height 5
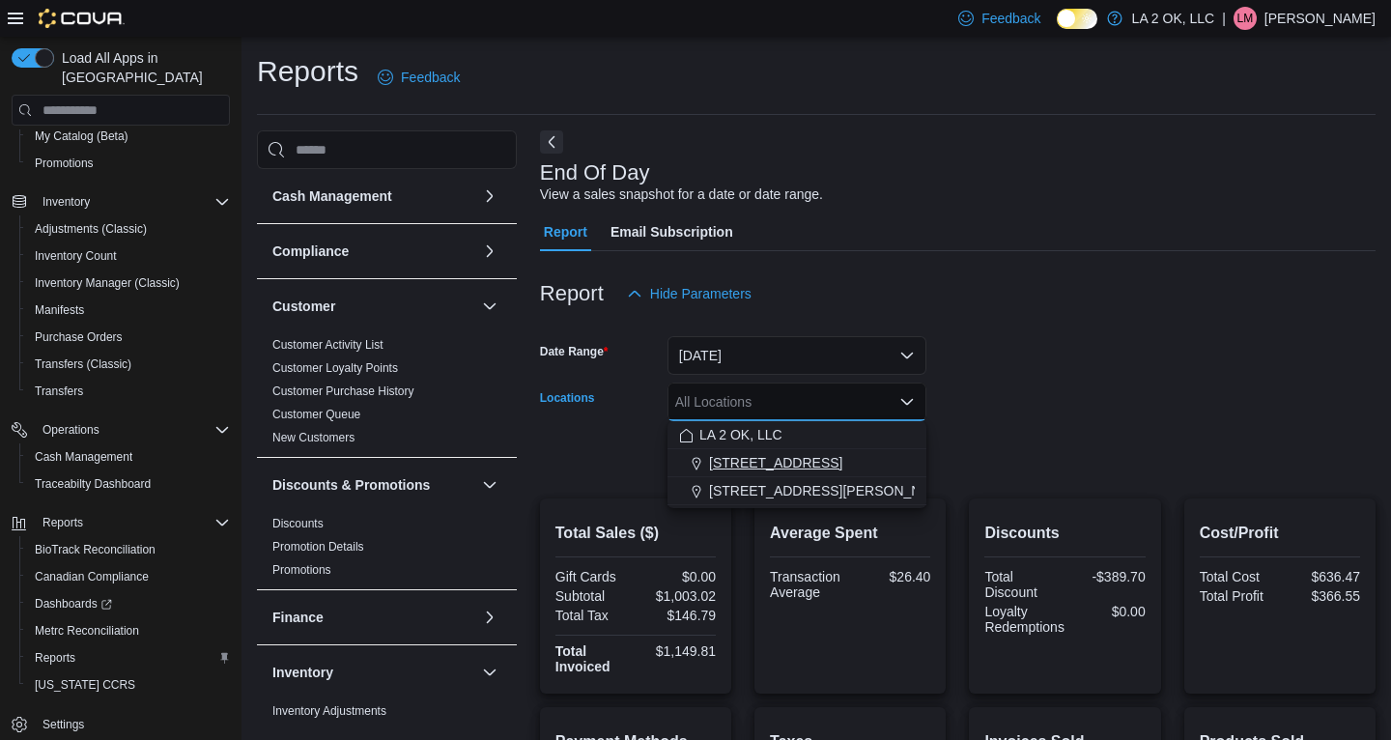
click at [805, 468] on div "[STREET_ADDRESS]" at bounding box center [797, 462] width 236 height 19
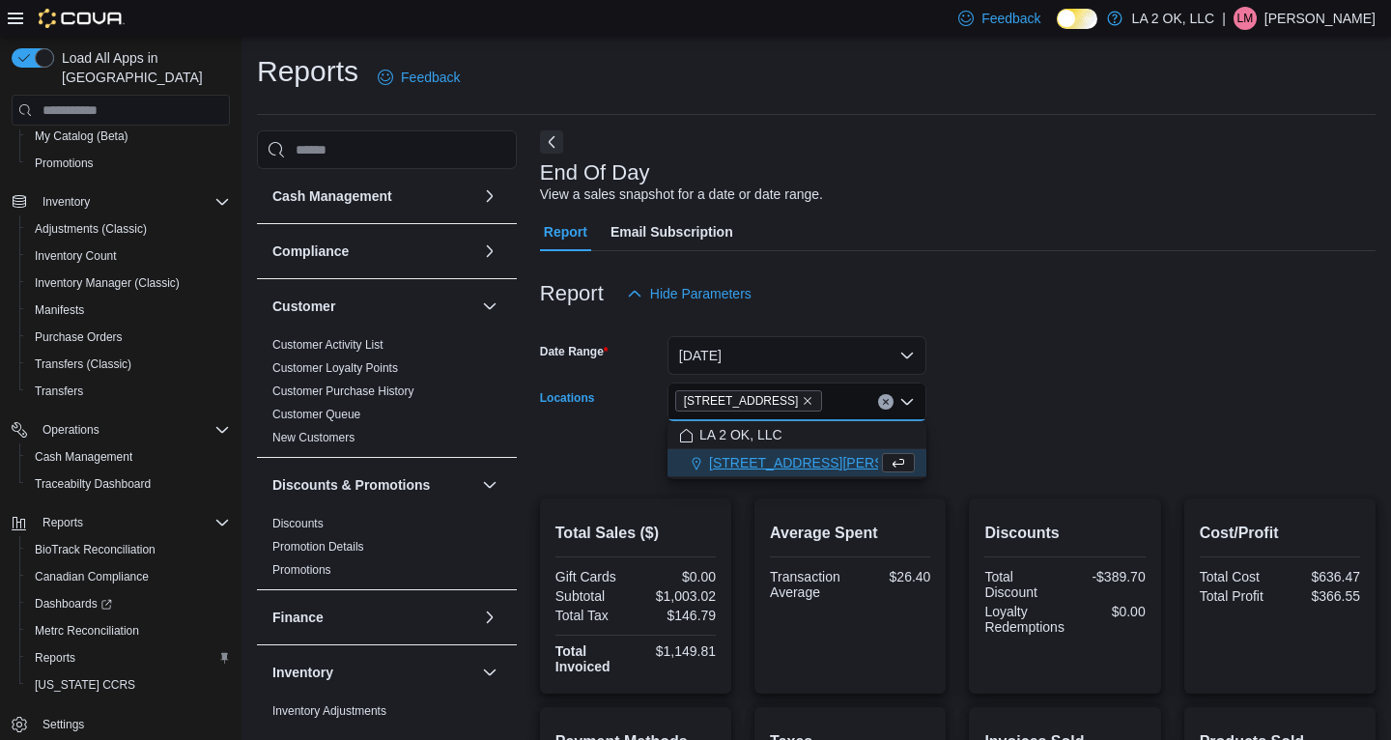
click at [956, 436] on div at bounding box center [958, 428] width 836 height 15
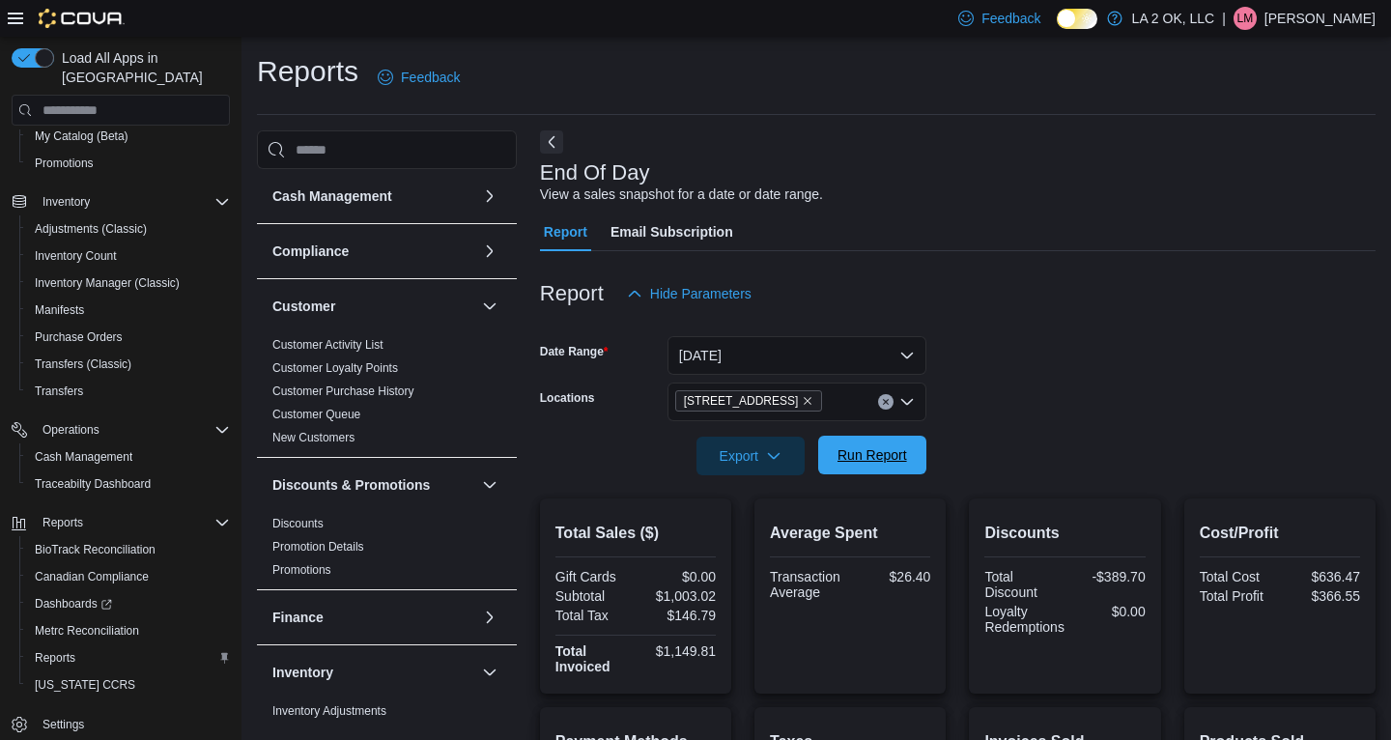
click at [866, 460] on span "Run Report" at bounding box center [873, 454] width 70 height 19
click at [874, 462] on span "Run Report" at bounding box center [873, 454] width 70 height 19
click at [883, 397] on button "Clear input" at bounding box center [885, 401] width 15 height 15
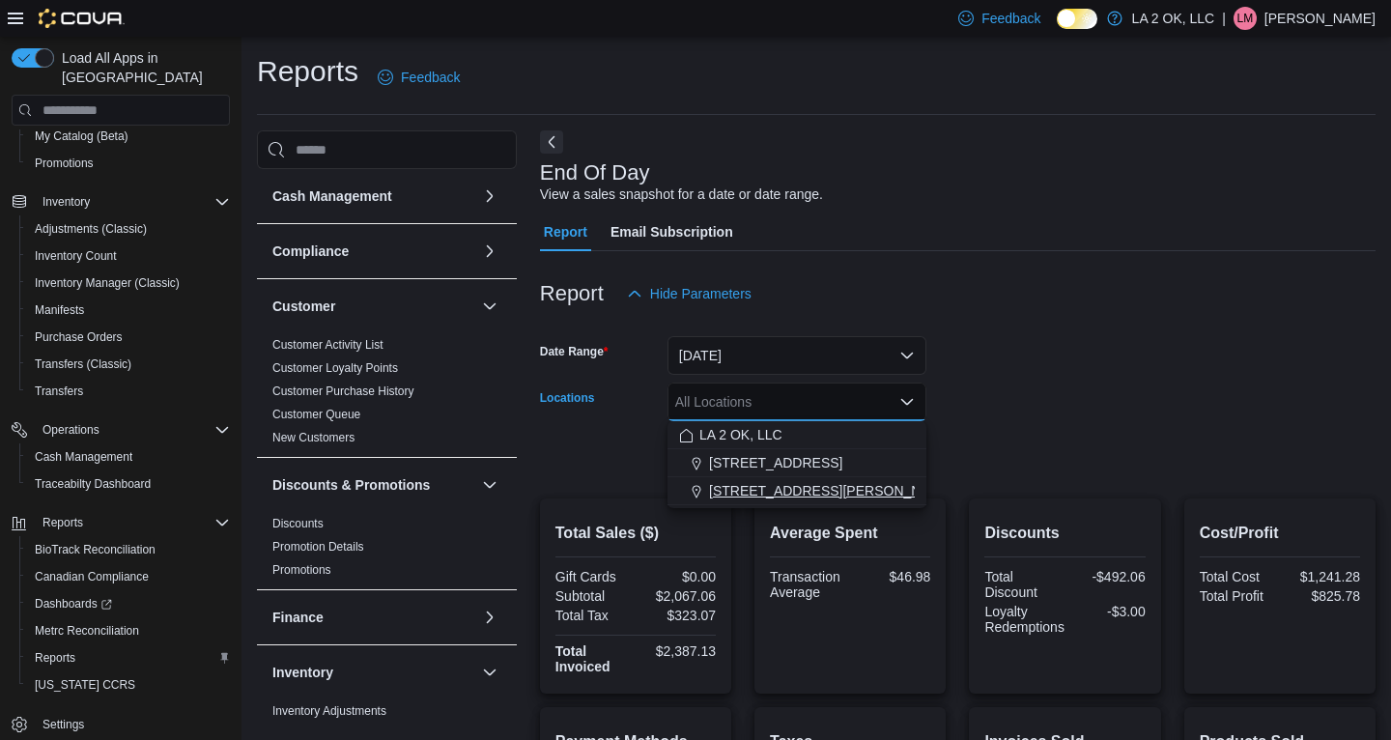
click at [806, 490] on span "[STREET_ADDRESS][PERSON_NAME]" at bounding box center [831, 490] width 245 height 19
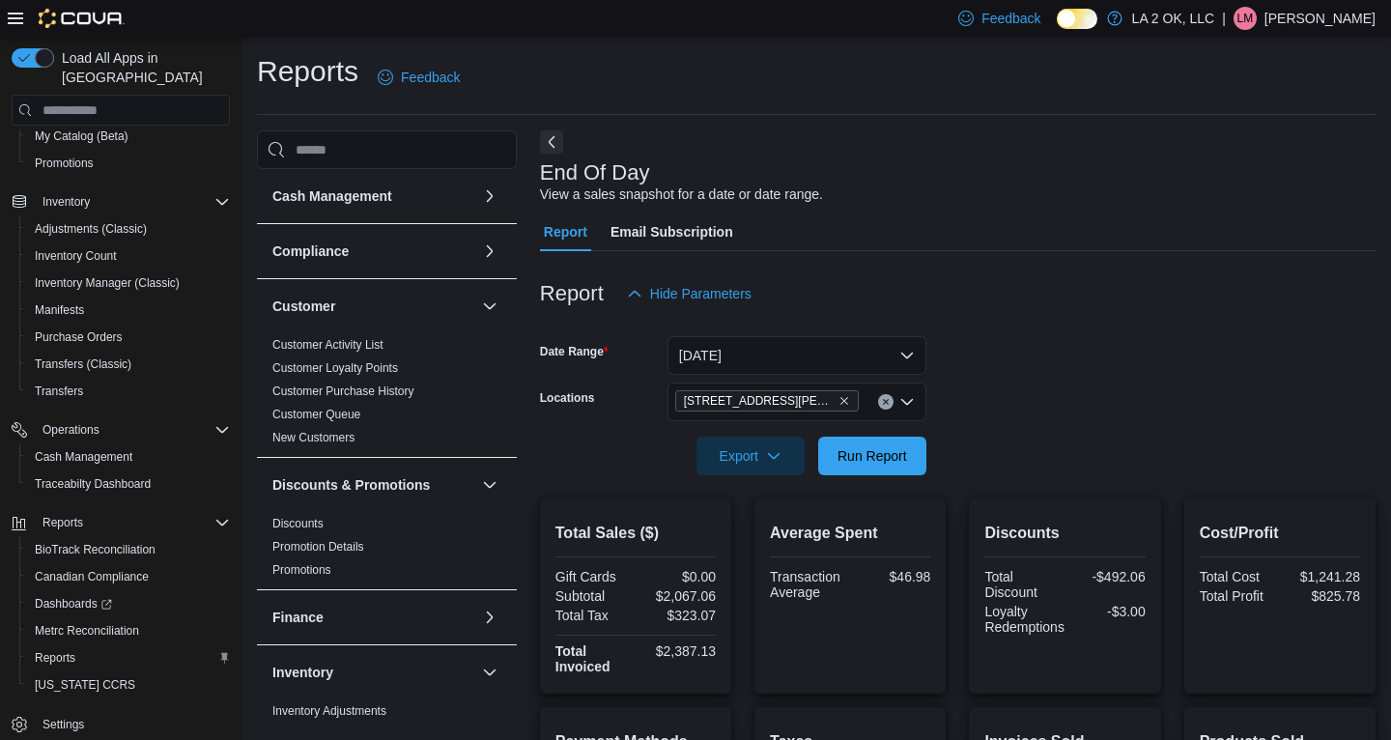
click at [1064, 416] on form "Date Range [DATE] Locations [STREET_ADDRESS][PERSON_NAME] Export Run Report" at bounding box center [958, 394] width 836 height 162
click at [885, 455] on span "Run Report" at bounding box center [873, 454] width 70 height 19
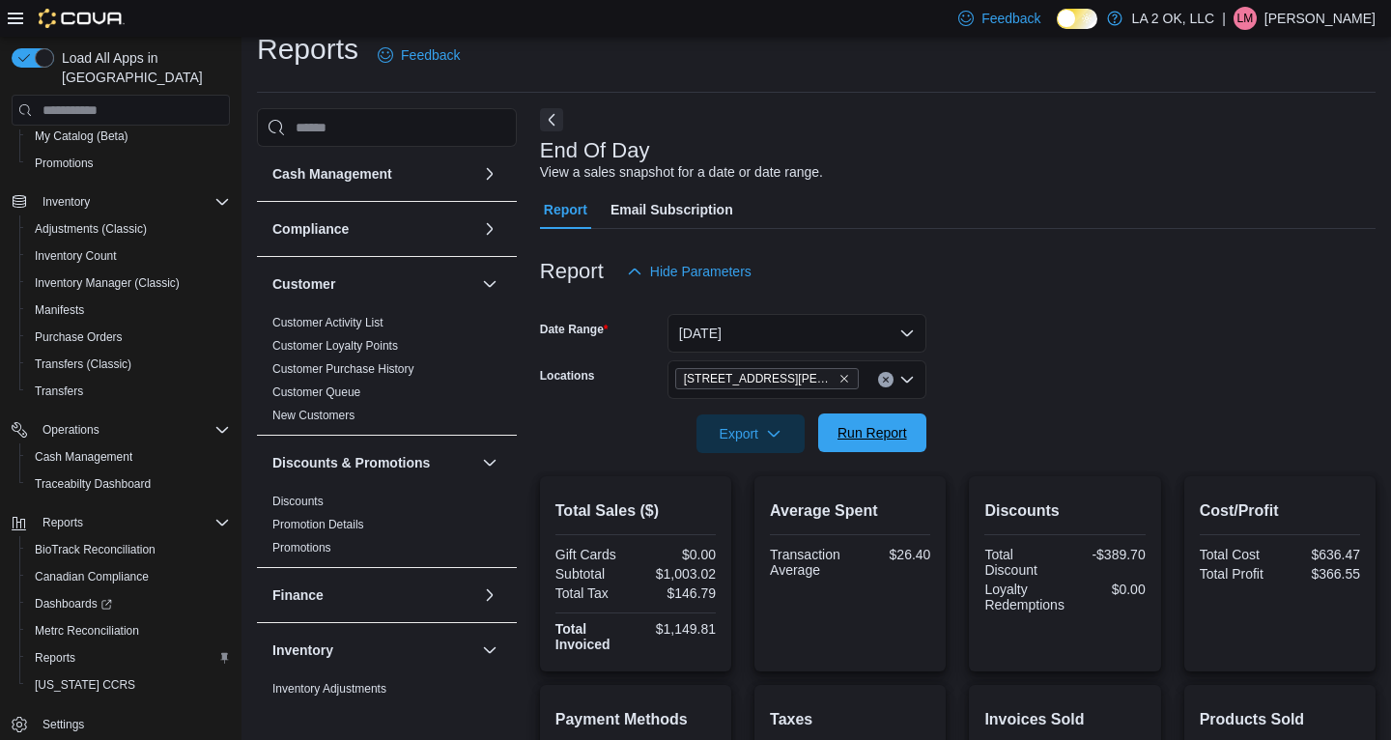
scroll to position [27, 0]
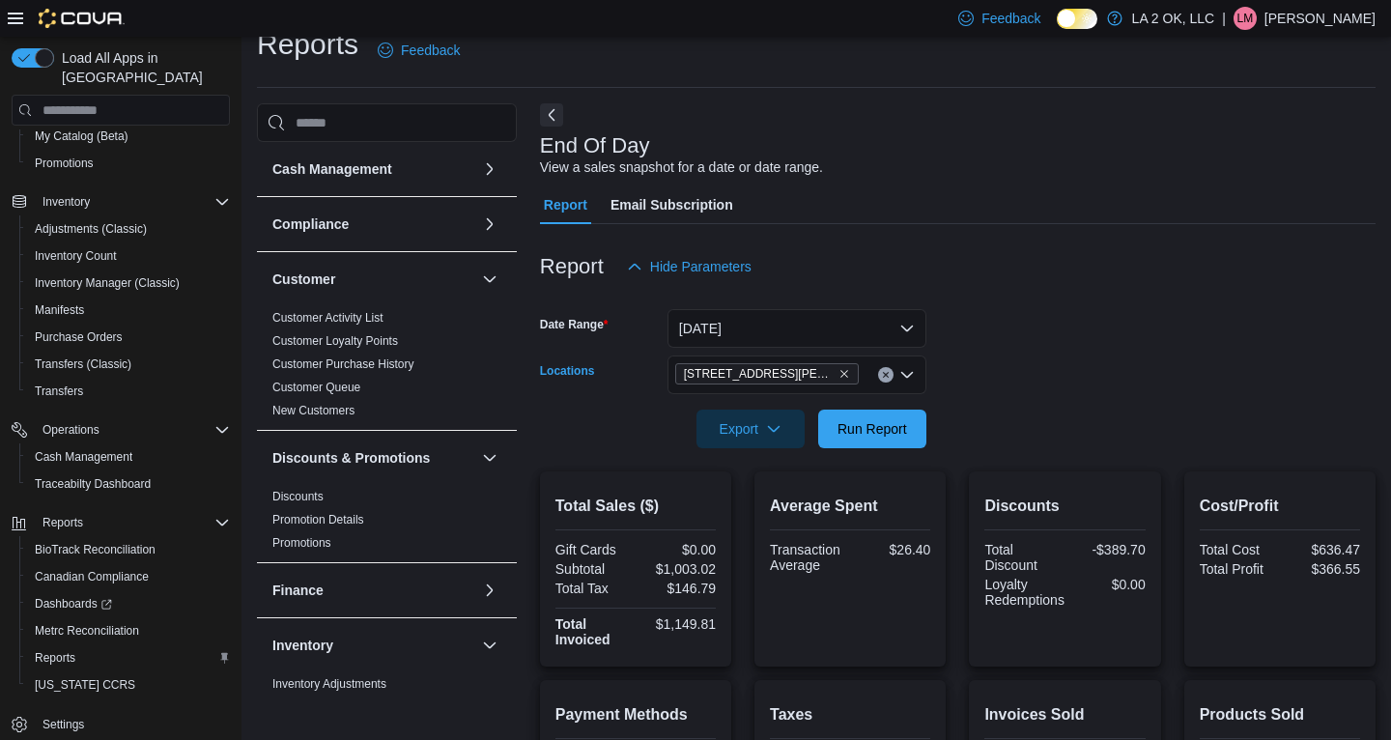
click at [886, 373] on icon "Clear input" at bounding box center [885, 375] width 5 height 5
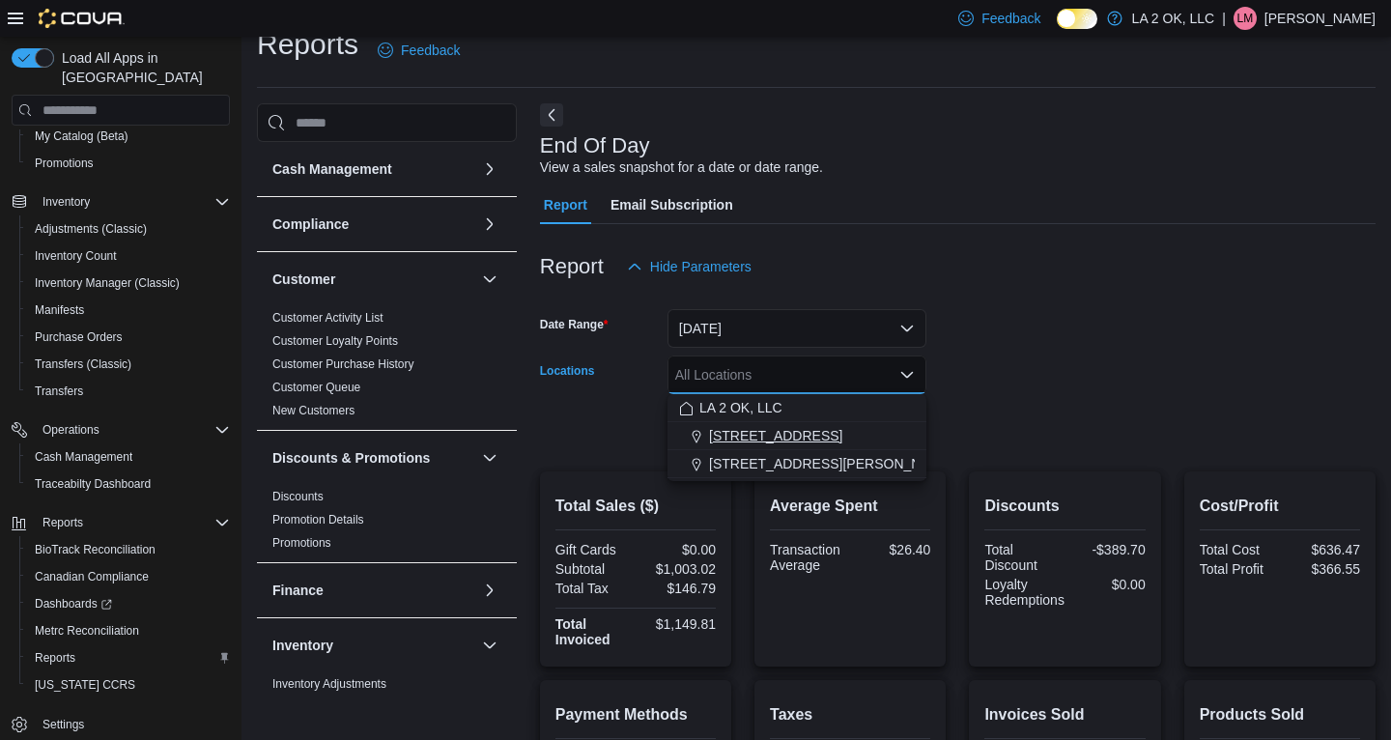
click at [841, 430] on div "[STREET_ADDRESS]" at bounding box center [797, 435] width 236 height 19
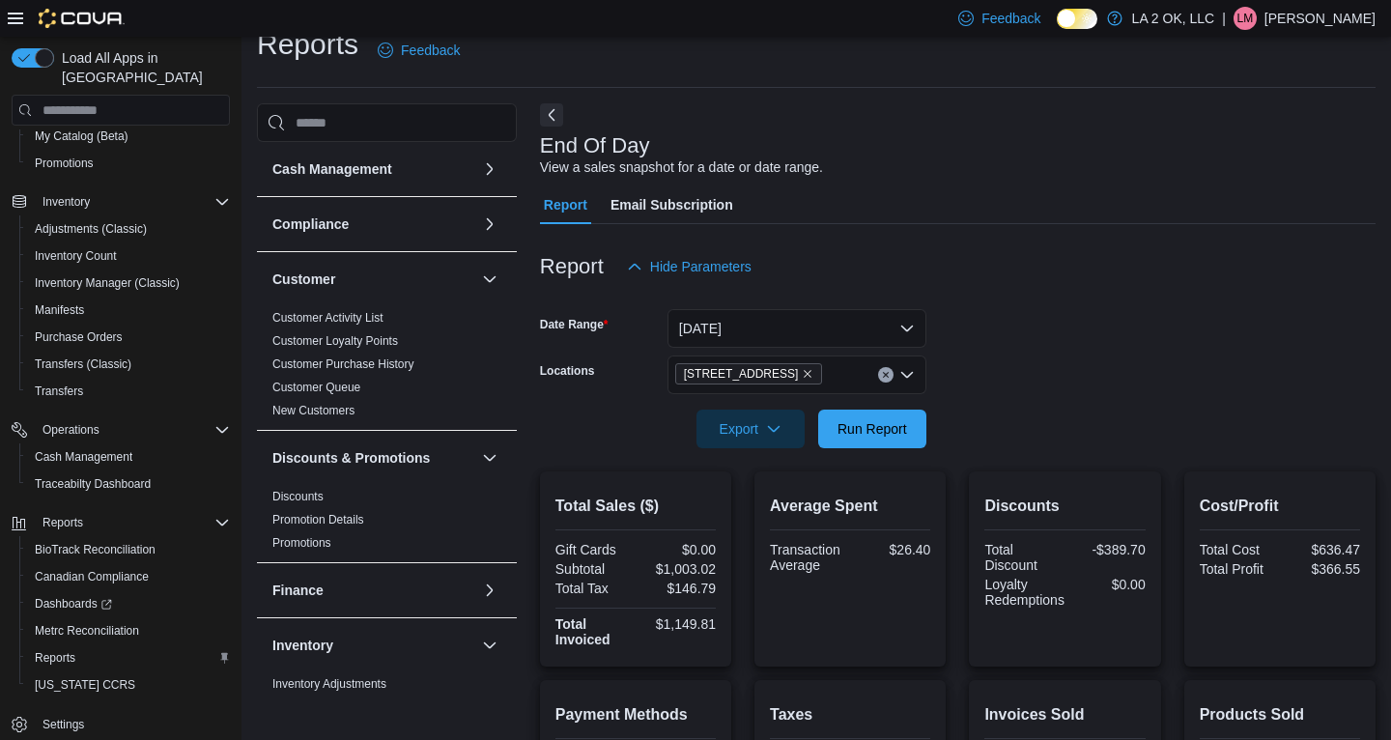
click at [1040, 400] on div at bounding box center [958, 401] width 836 height 15
click at [882, 444] on span "Run Report" at bounding box center [872, 428] width 85 height 39
click at [857, 429] on span "Run Report" at bounding box center [873, 427] width 70 height 19
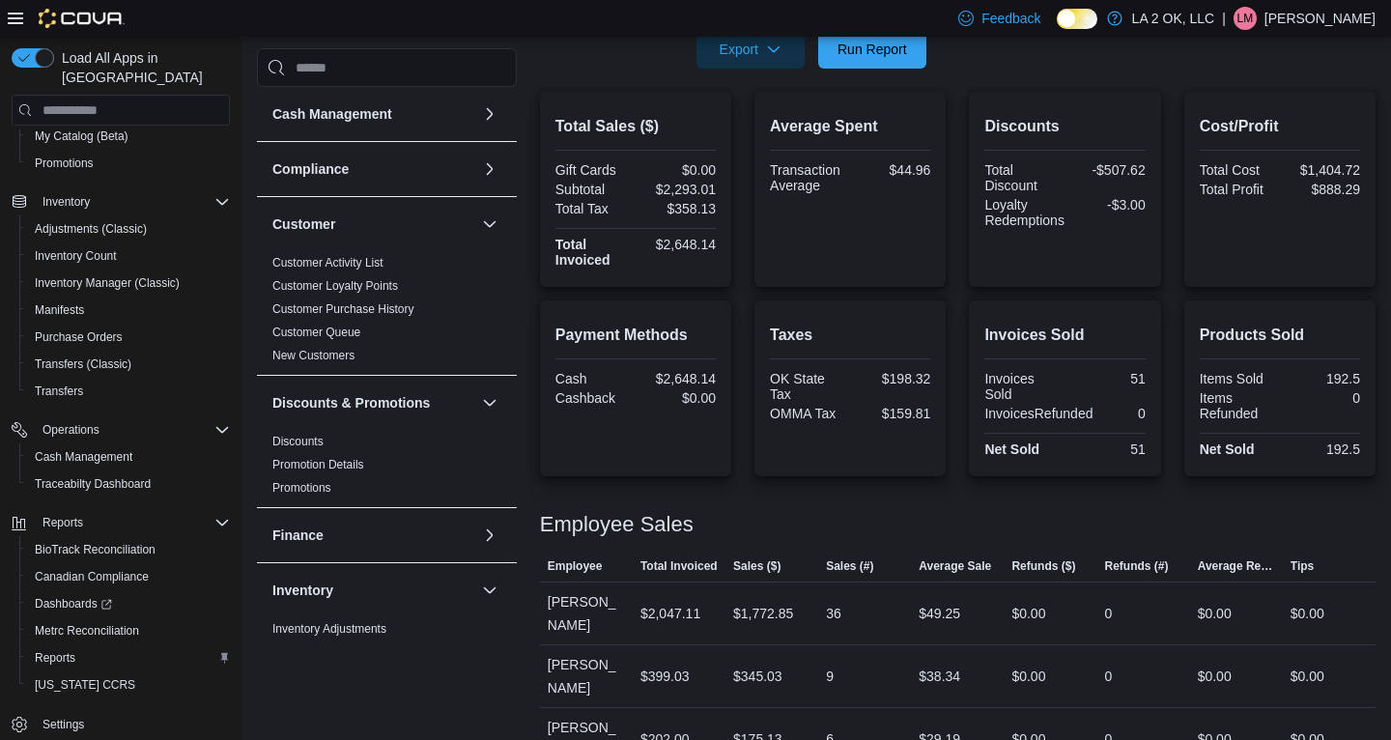
scroll to position [331, 0]
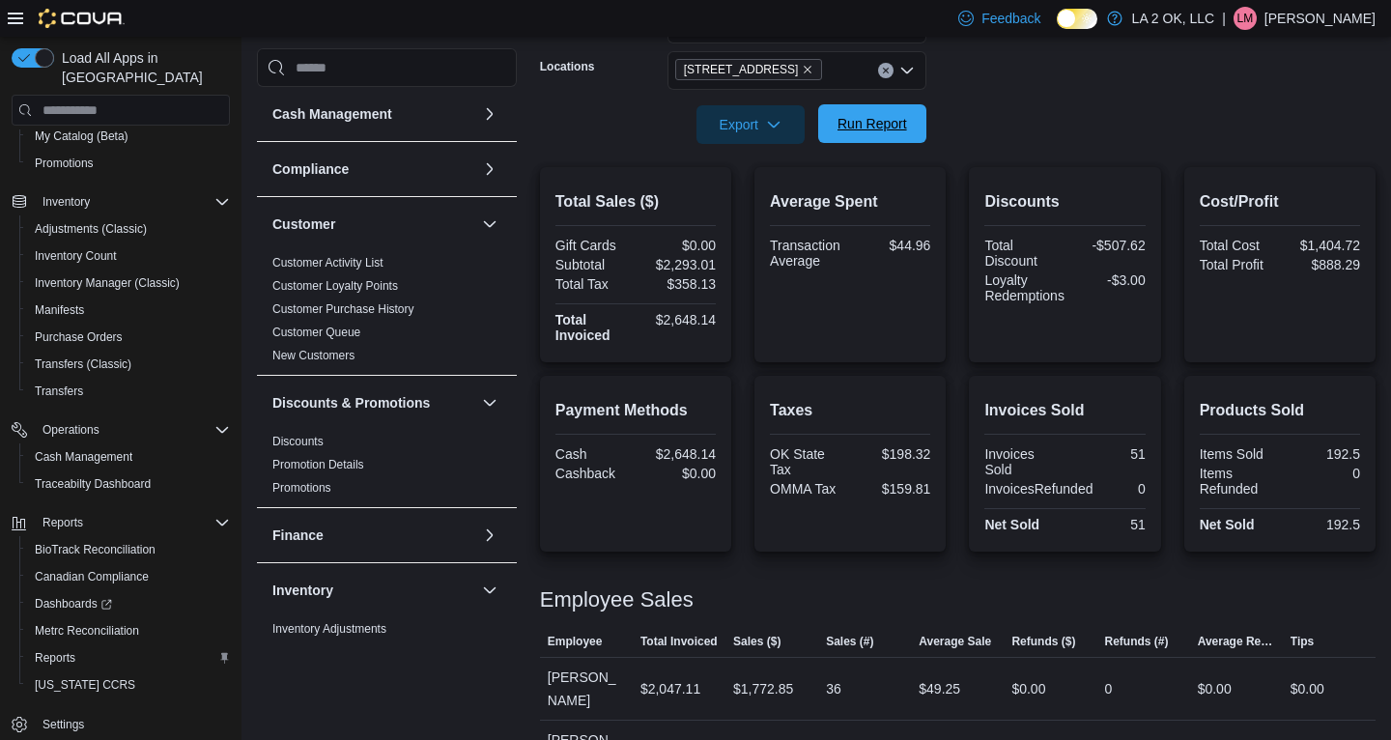
click at [873, 136] on span "Run Report" at bounding box center [872, 123] width 85 height 39
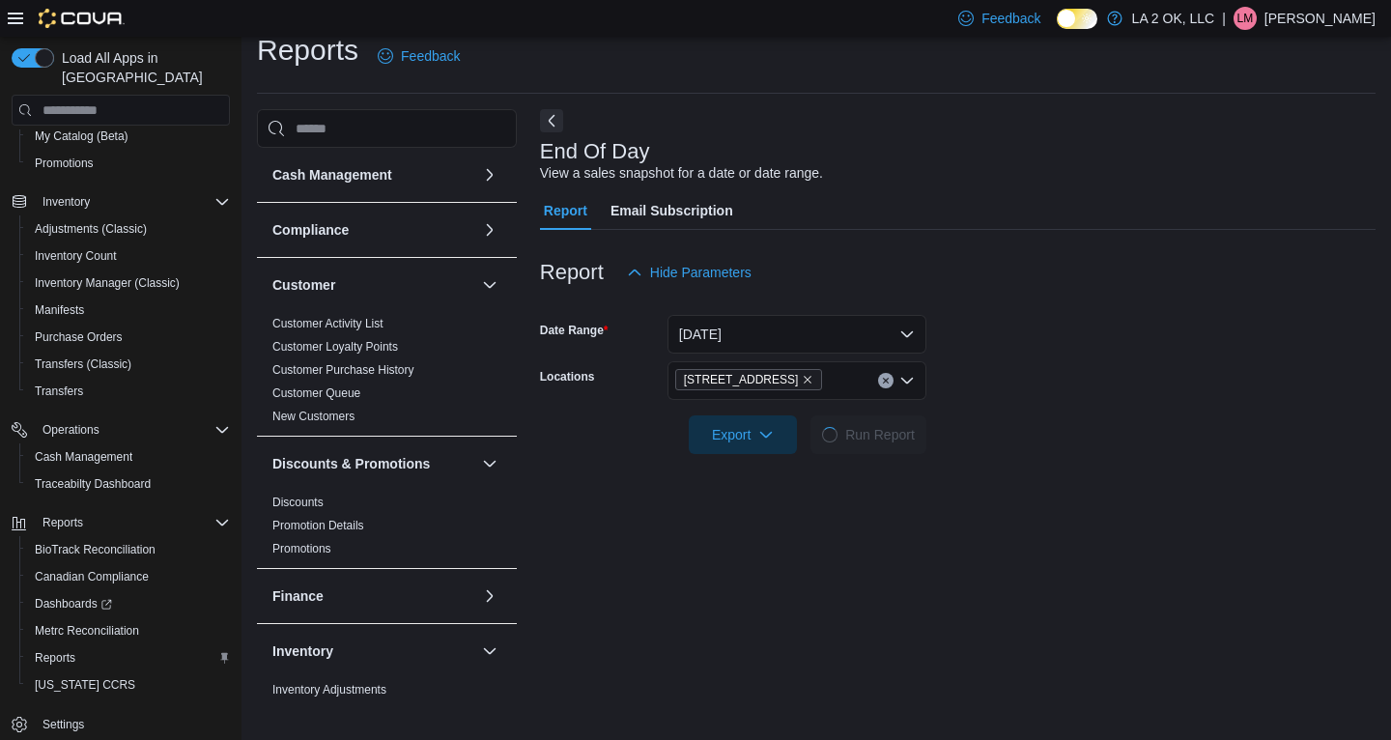
scroll to position [0, 0]
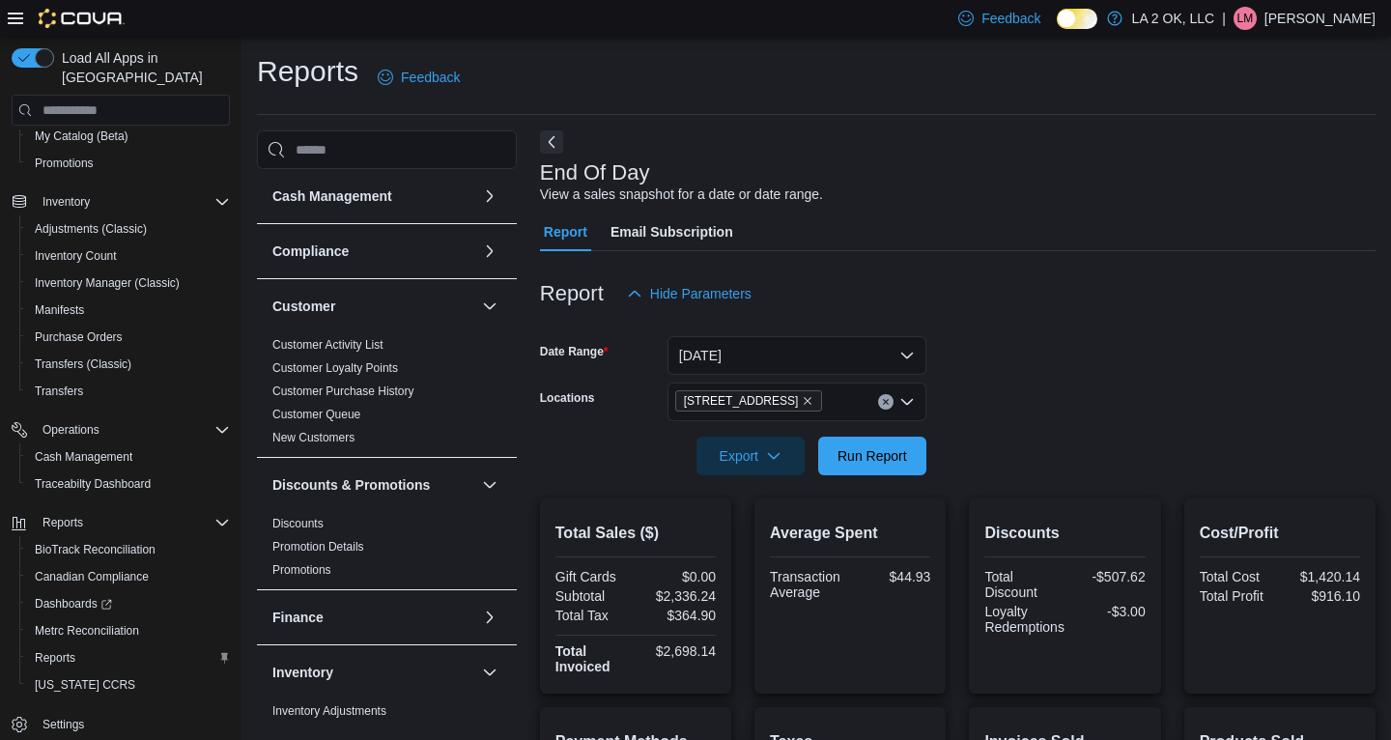
click at [888, 400] on icon "Clear input" at bounding box center [885, 402] width 5 height 5
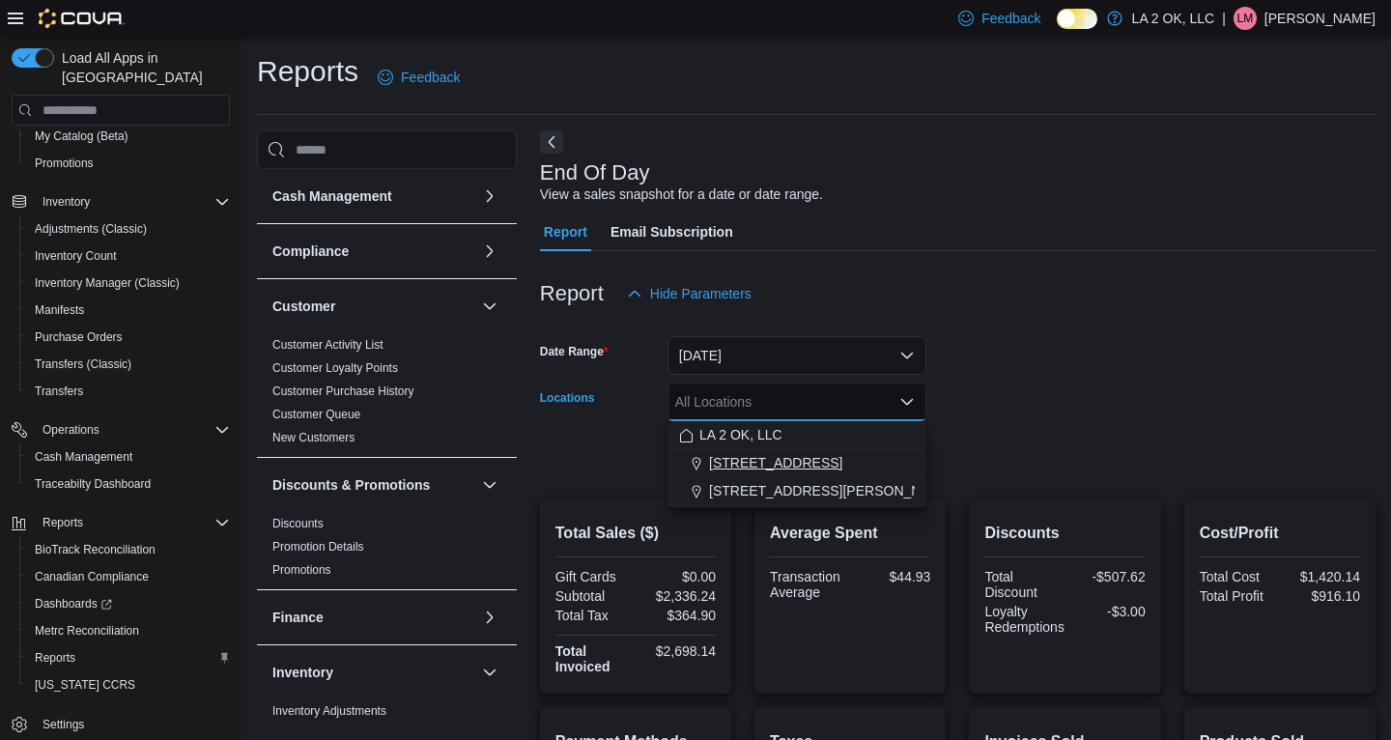
click at [758, 470] on span "[STREET_ADDRESS]" at bounding box center [775, 462] width 133 height 19
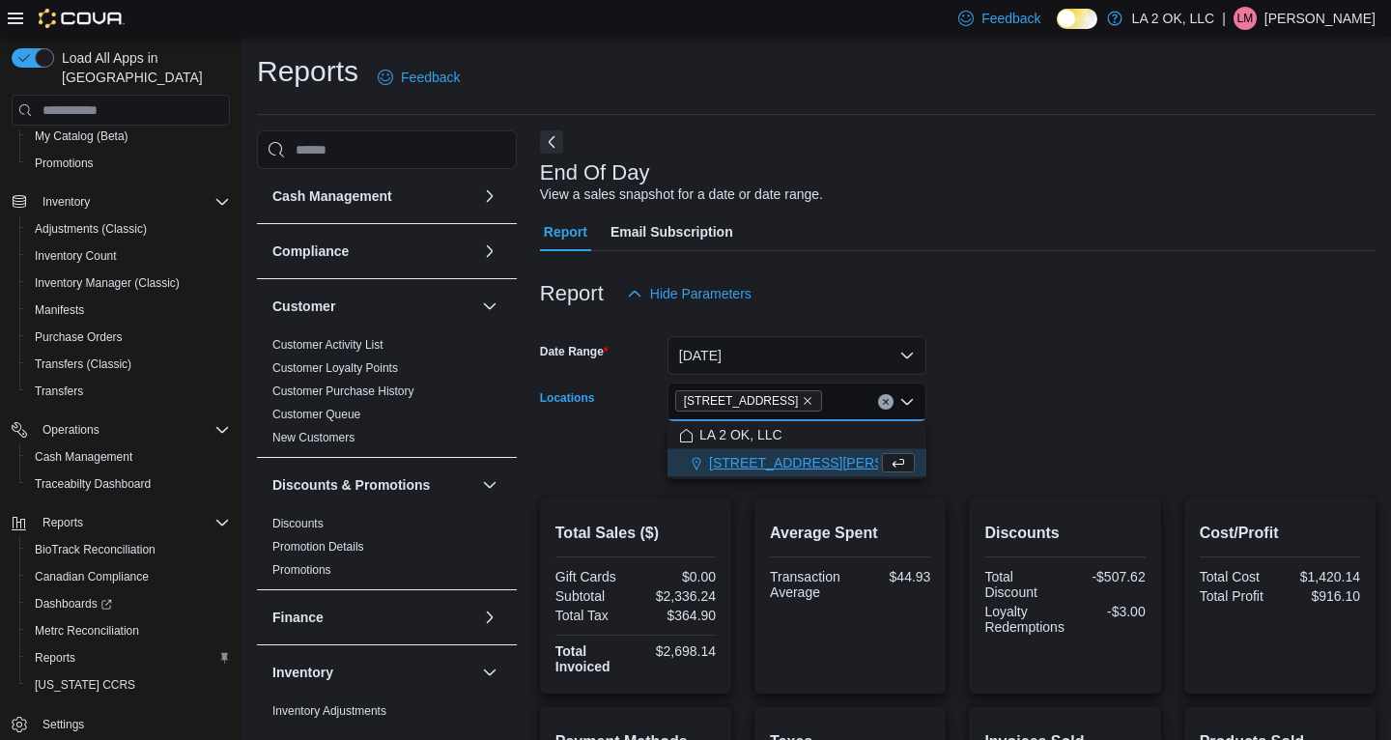
click at [1002, 445] on form "Date Range [DATE] Locations [STREET_ADDRESS][GEOGRAPHIC_DATA] box. Selected. [S…" at bounding box center [958, 394] width 836 height 162
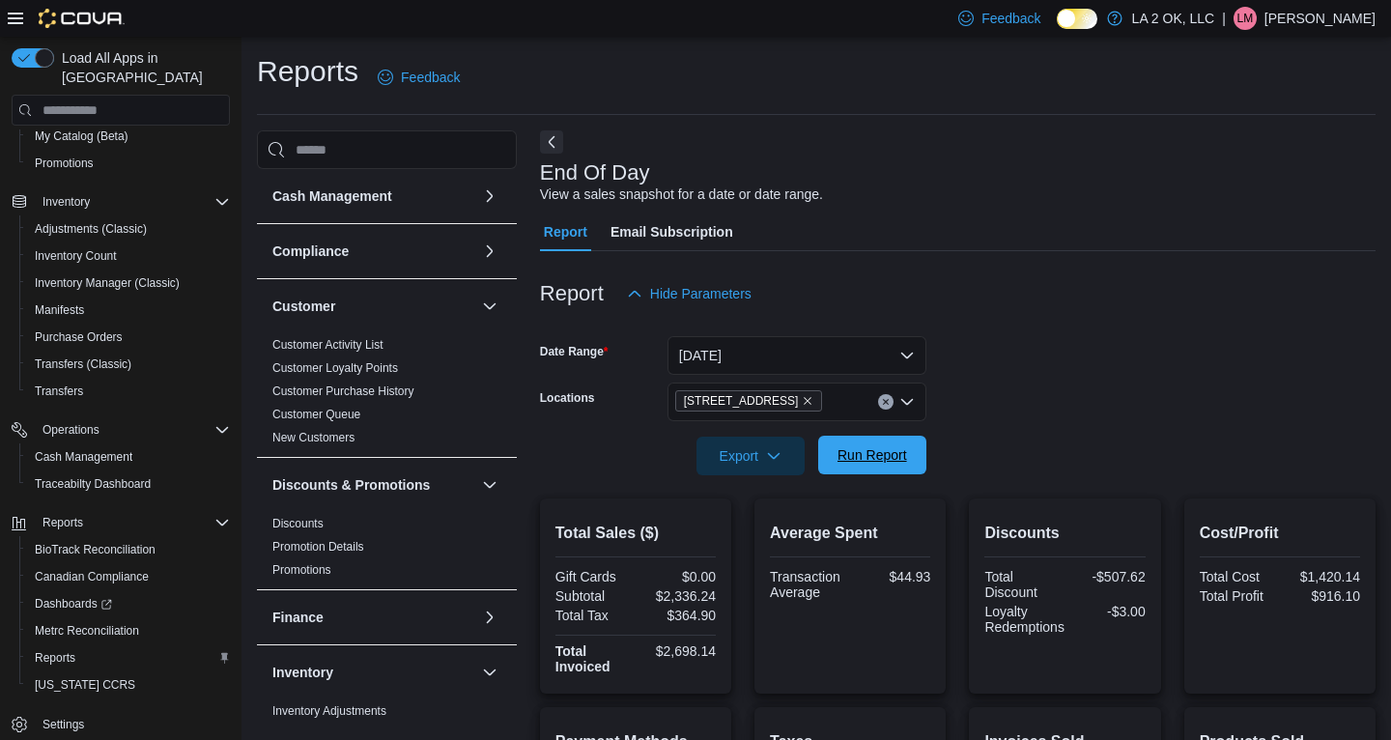
click at [870, 462] on span "Run Report" at bounding box center [873, 454] width 70 height 19
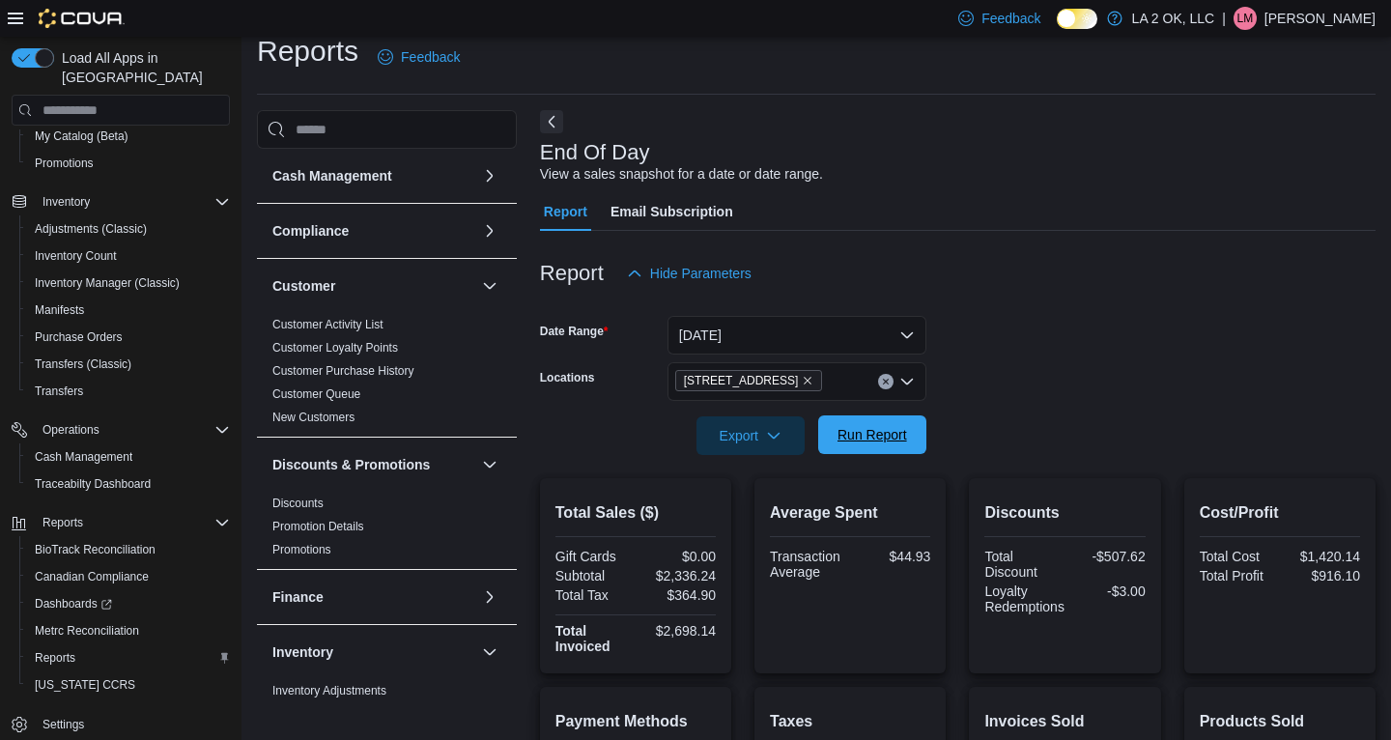
scroll to position [21, 0]
click at [883, 379] on icon "Clear input" at bounding box center [885, 381] width 5 height 5
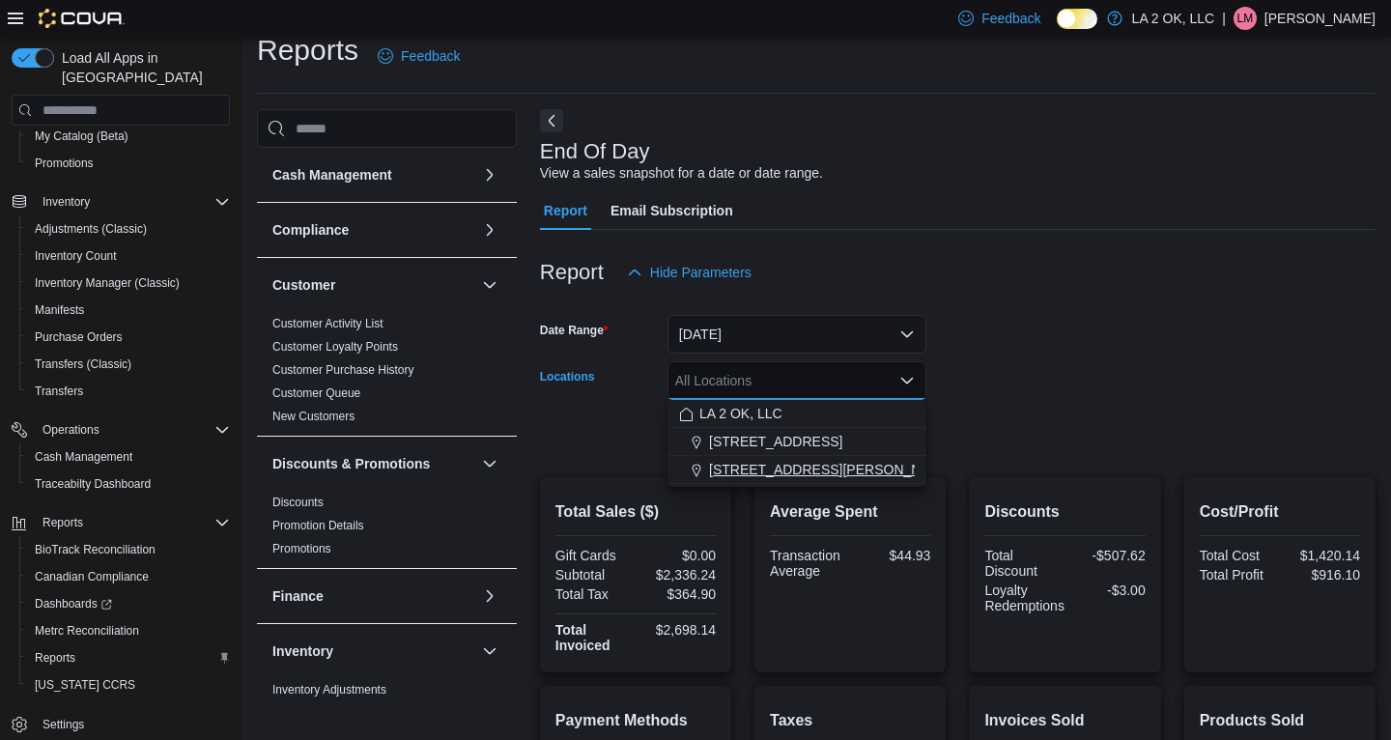
click at [784, 467] on span "[STREET_ADDRESS][PERSON_NAME]" at bounding box center [831, 469] width 245 height 19
click at [1052, 429] on form "Date Range [DATE] Locations [STREET_ADDRESS][PERSON_NAME] Selected. [STREET_ADD…" at bounding box center [958, 373] width 836 height 162
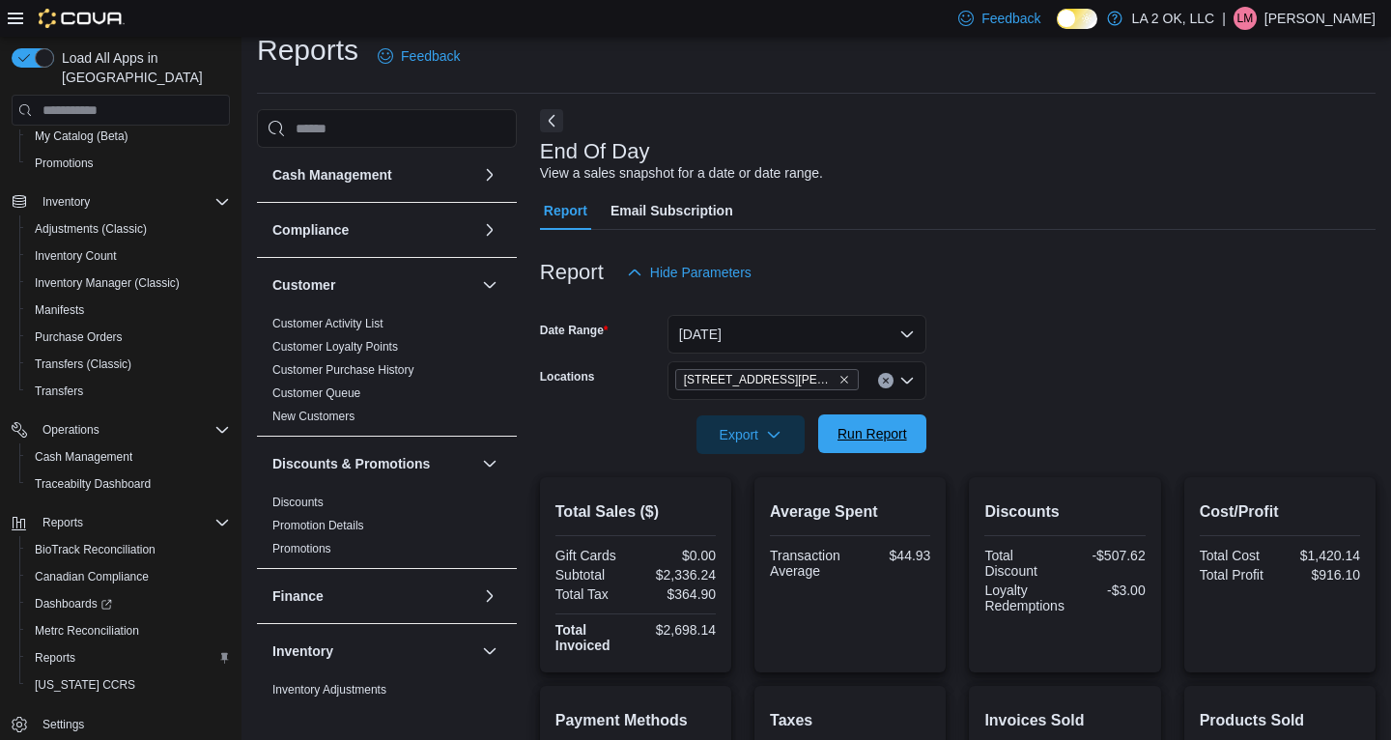
click at [873, 440] on span "Run Report" at bounding box center [873, 433] width 70 height 19
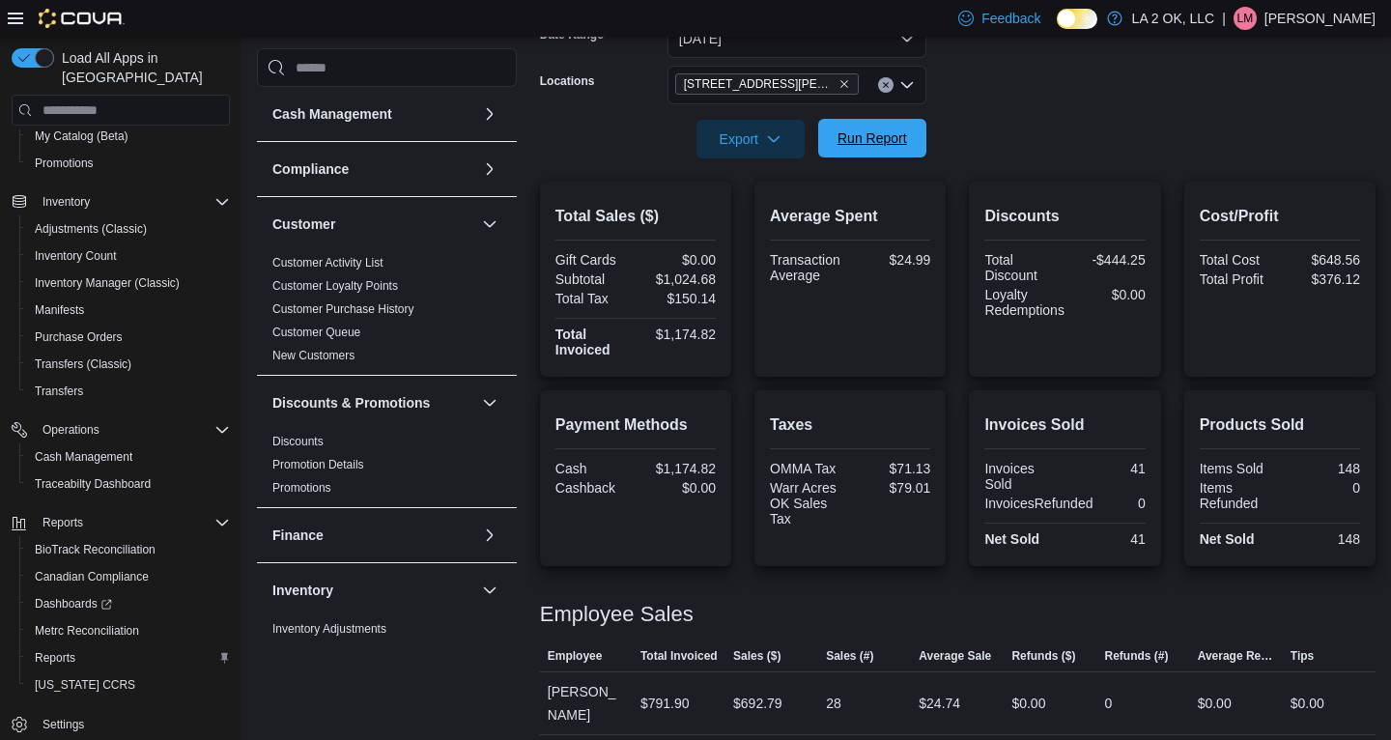
scroll to position [321, 0]
